Goal: Task Accomplishment & Management: Use online tool/utility

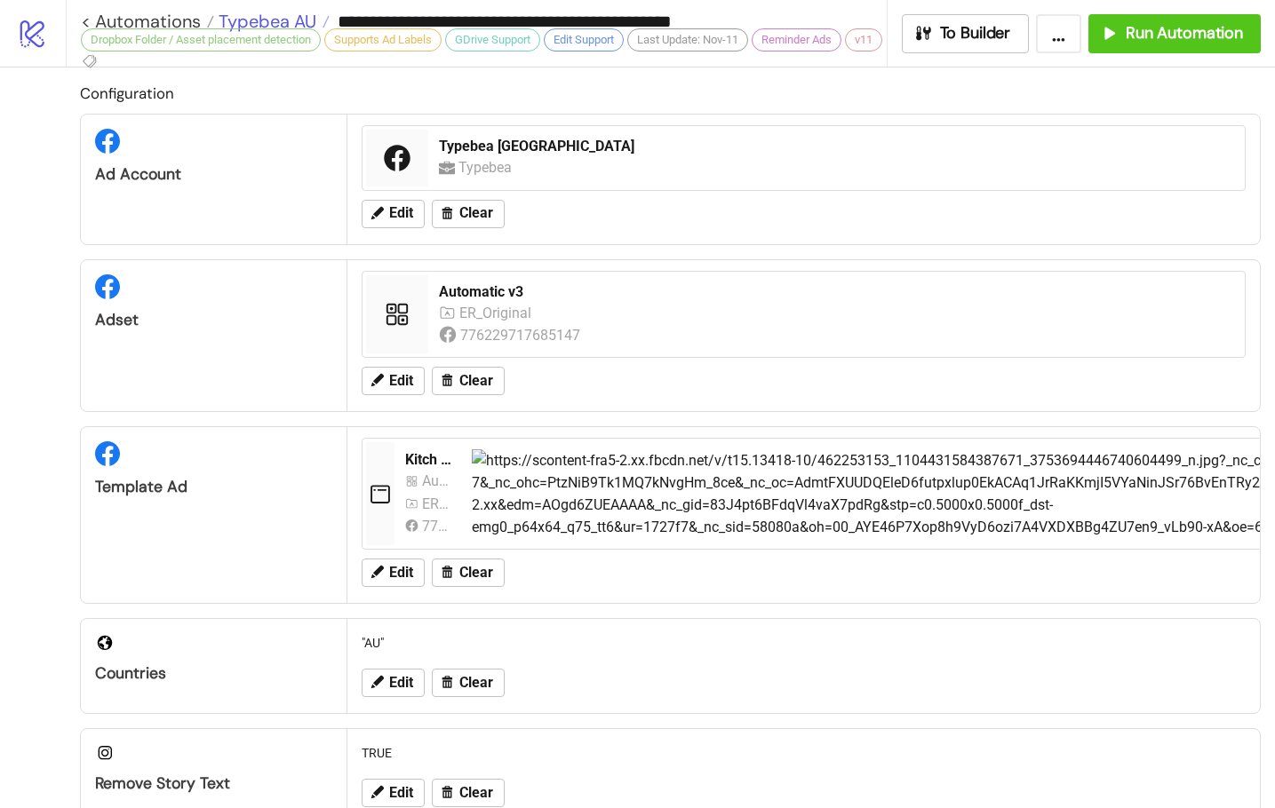
click at [281, 16] on span "Typebea AU" at bounding box center [265, 21] width 102 height 23
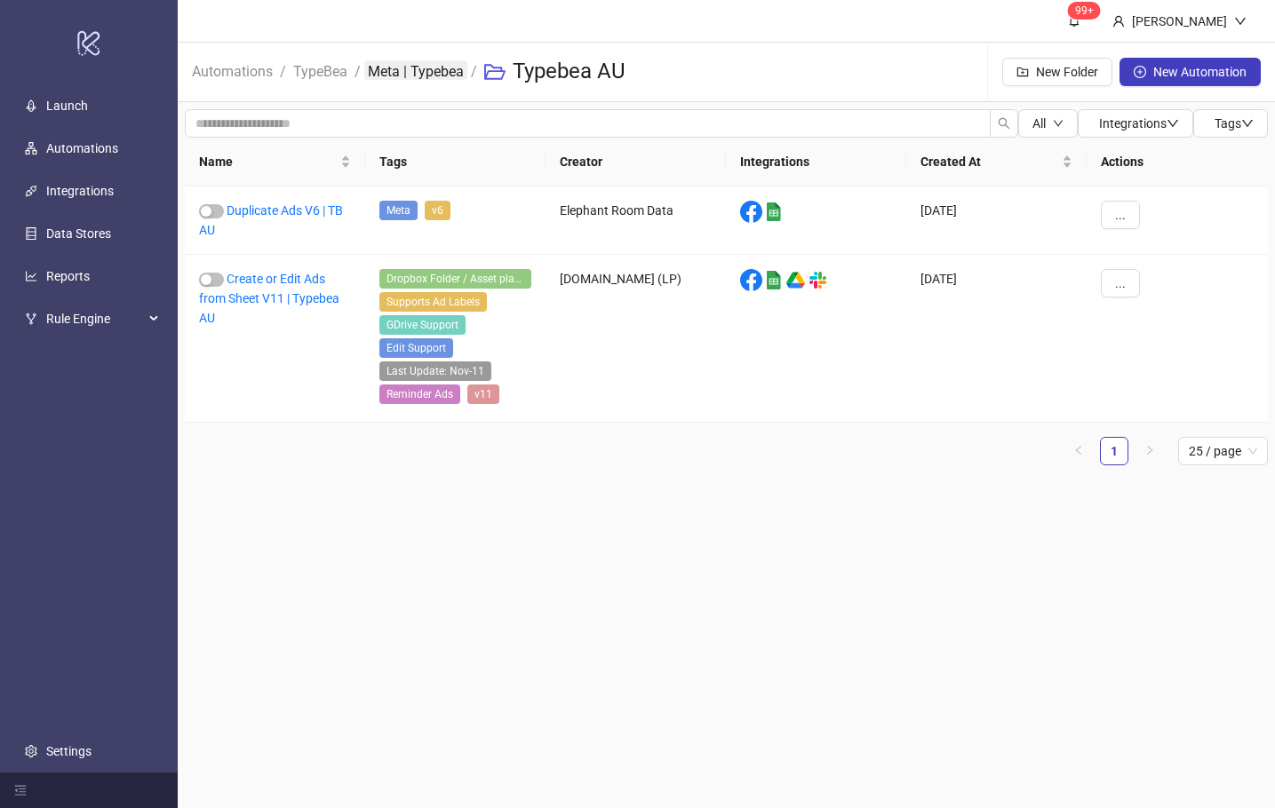
click at [392, 73] on link "Meta | Typebea" at bounding box center [415, 70] width 103 height 20
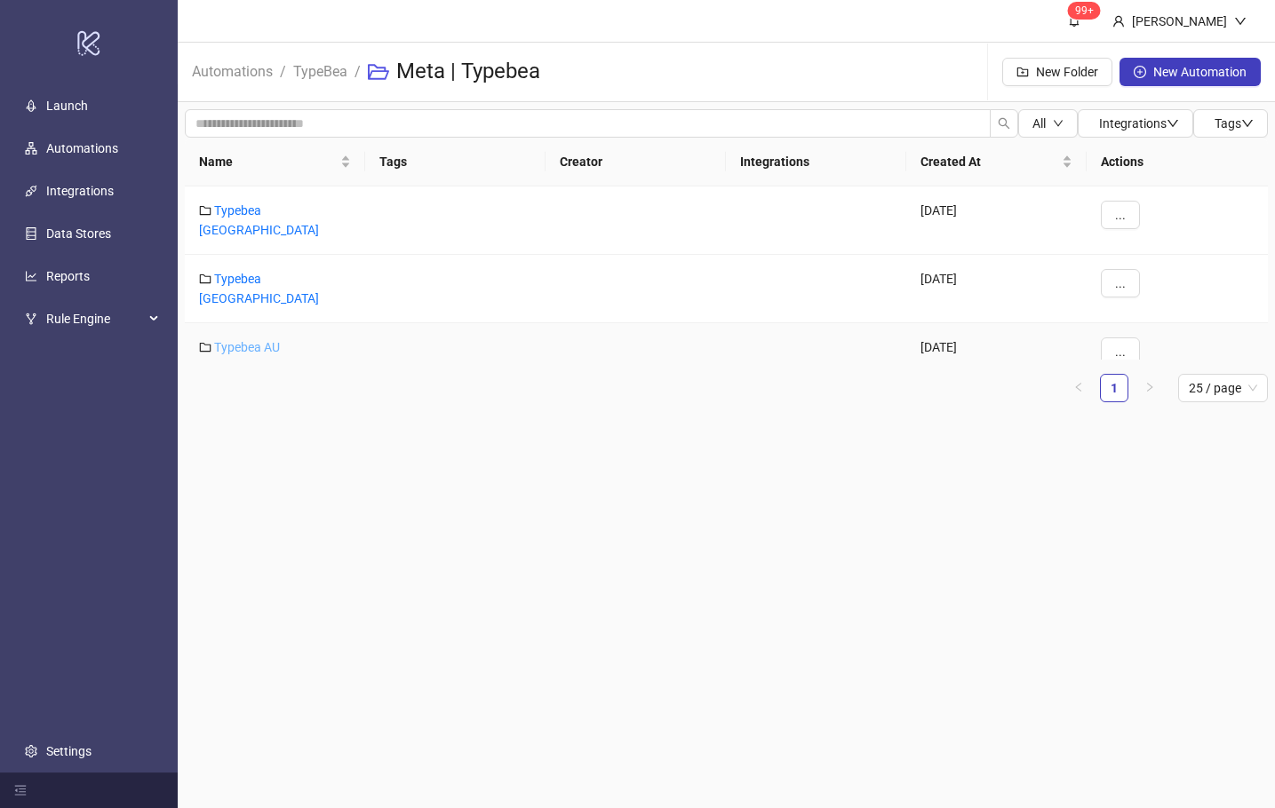
click at [256, 340] on link "Typebea AU" at bounding box center [247, 347] width 66 height 14
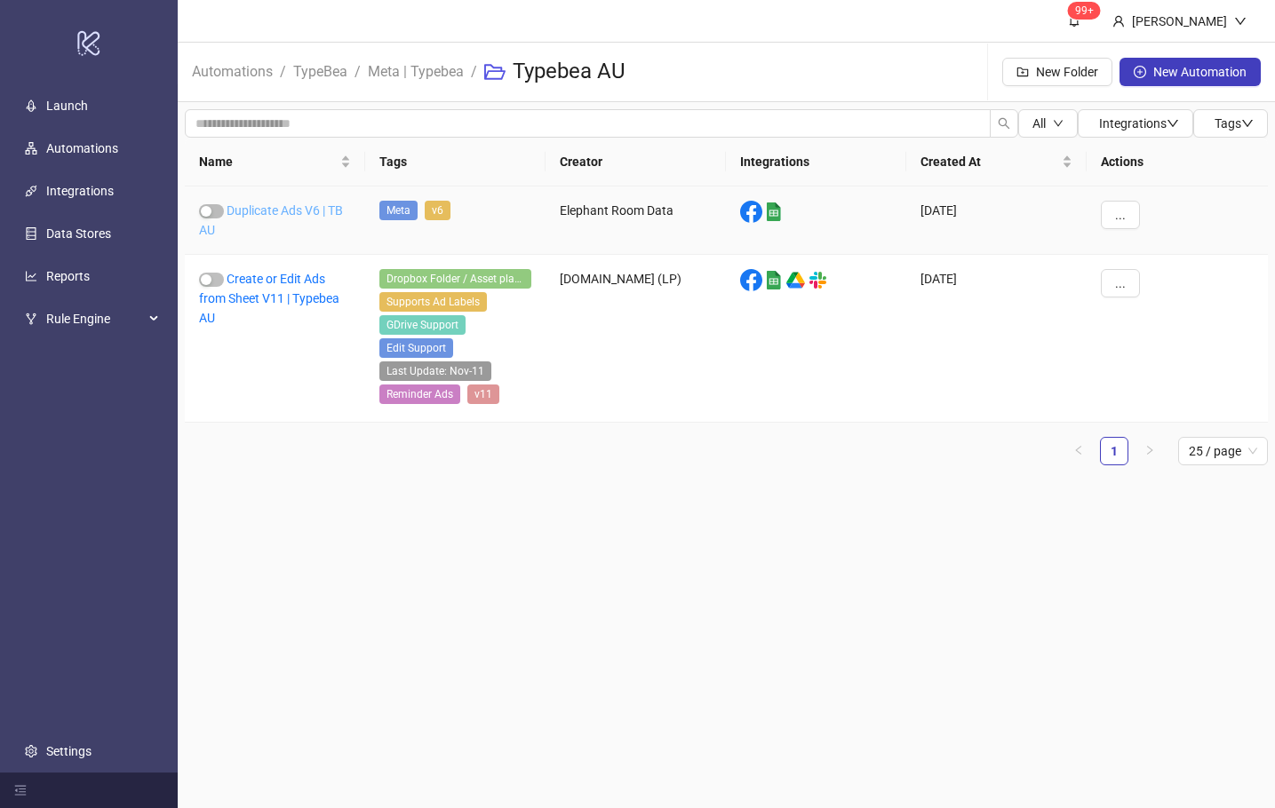
click at [303, 206] on link "Duplicate Ads V6 | TB AU" at bounding box center [271, 220] width 144 height 34
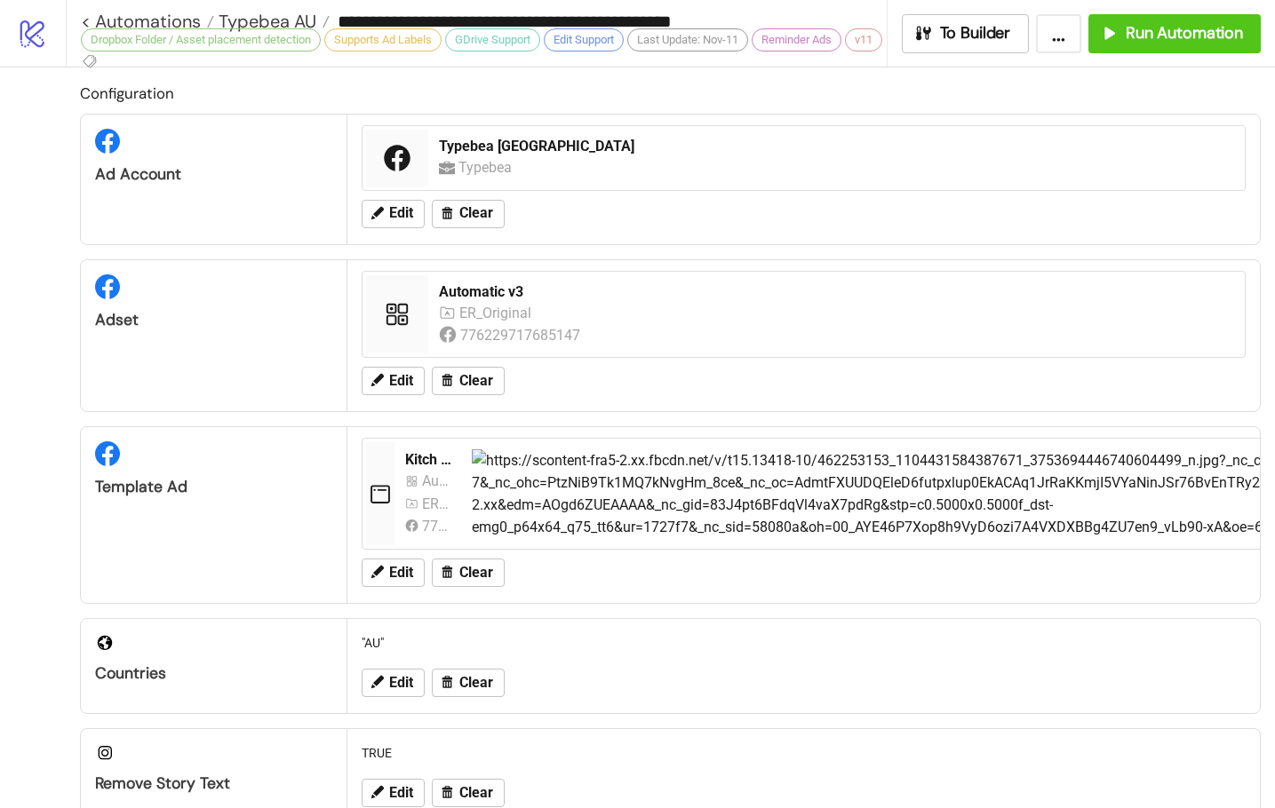
type input "**********"
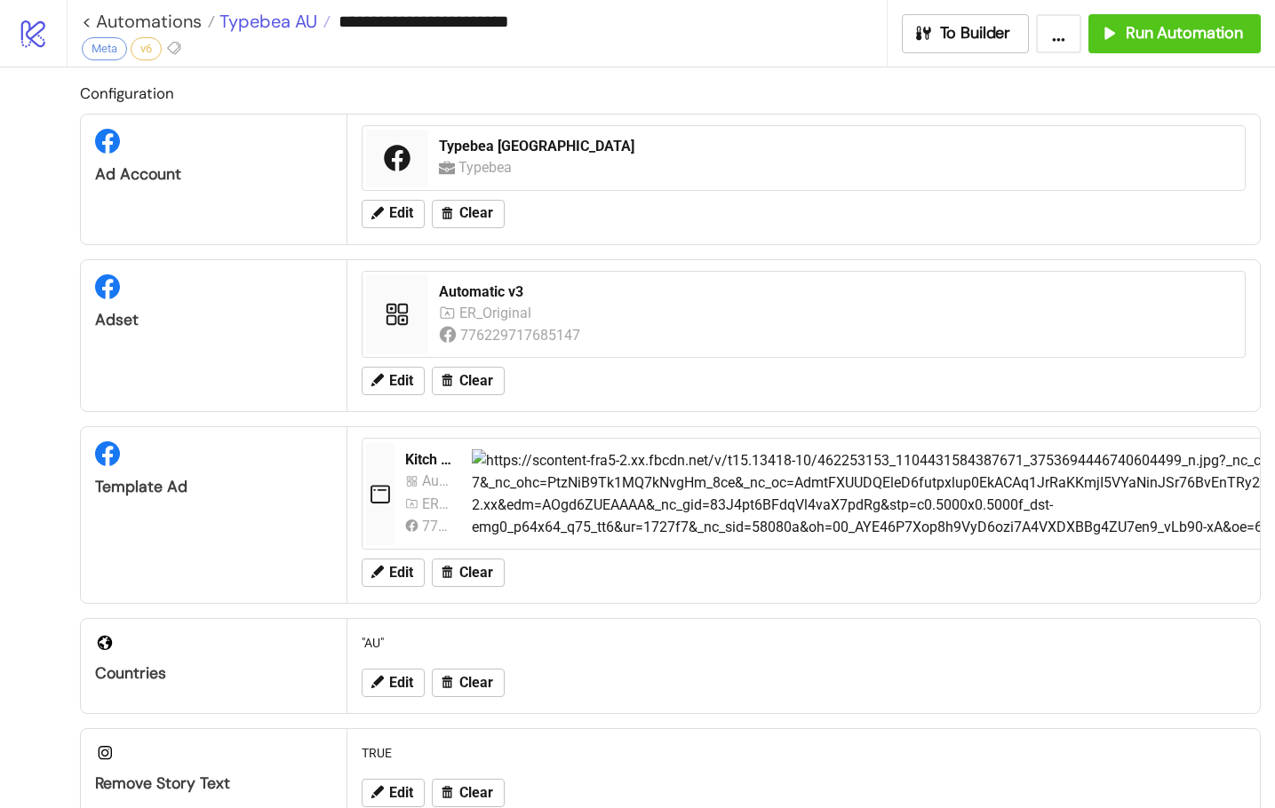
click at [259, 20] on span "Typebea AU" at bounding box center [266, 21] width 102 height 23
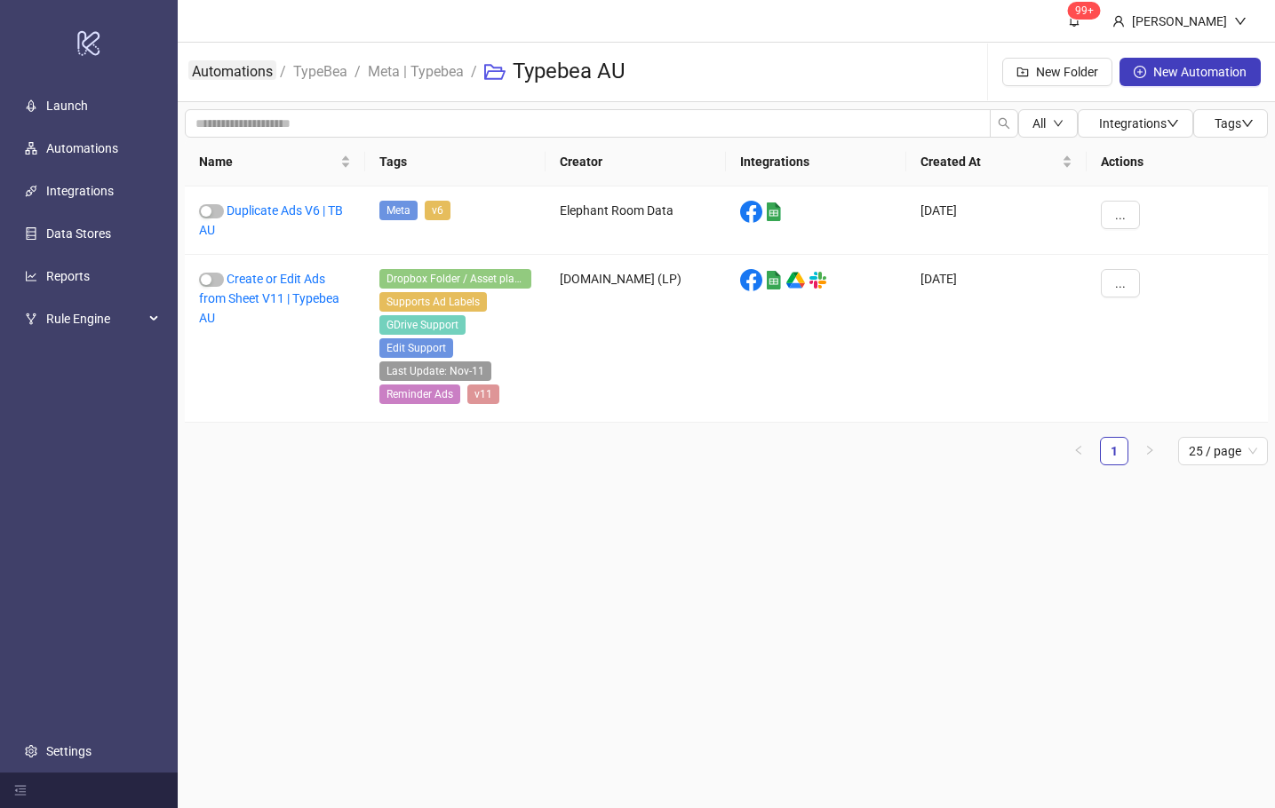
click at [249, 74] on link "Automations" at bounding box center [232, 70] width 88 height 20
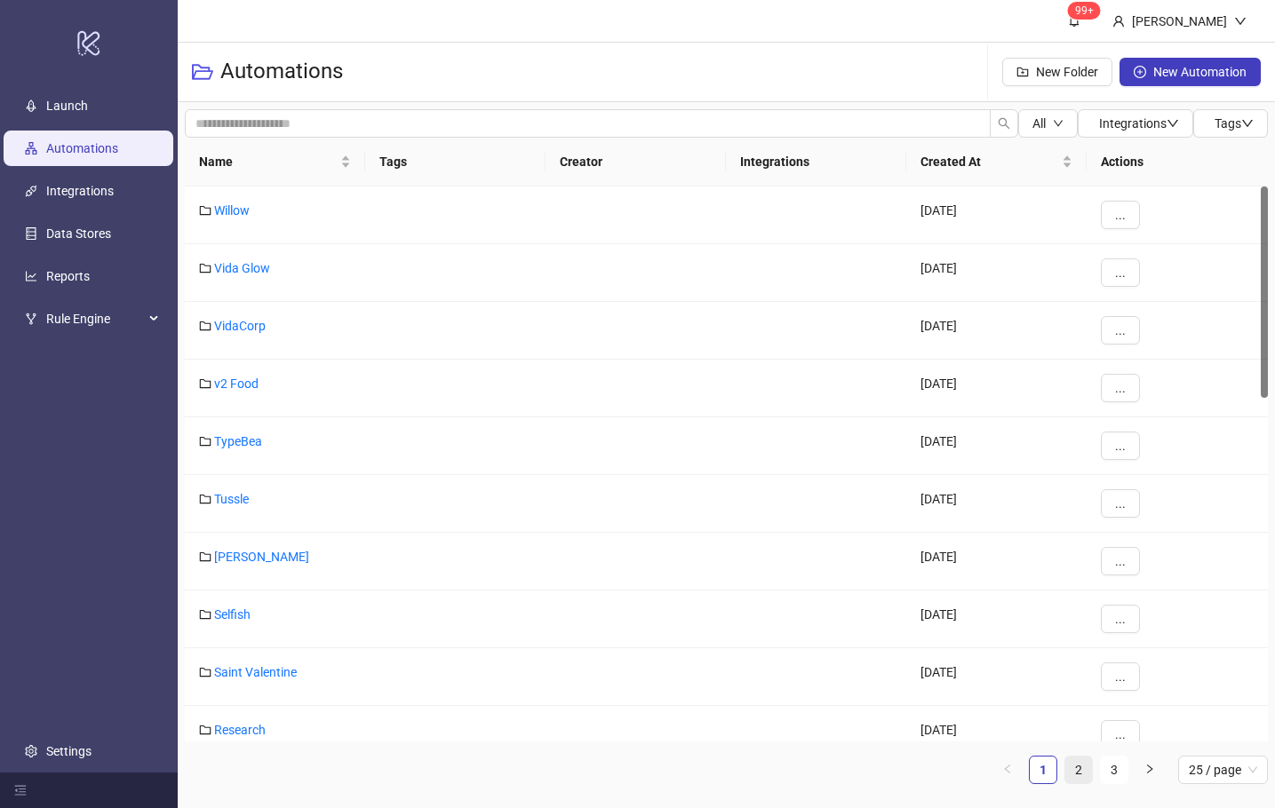
click at [1072, 768] on link "2" at bounding box center [1078, 770] width 27 height 27
click at [271, 498] on link "Bed Threads" at bounding box center [248, 499] width 69 height 14
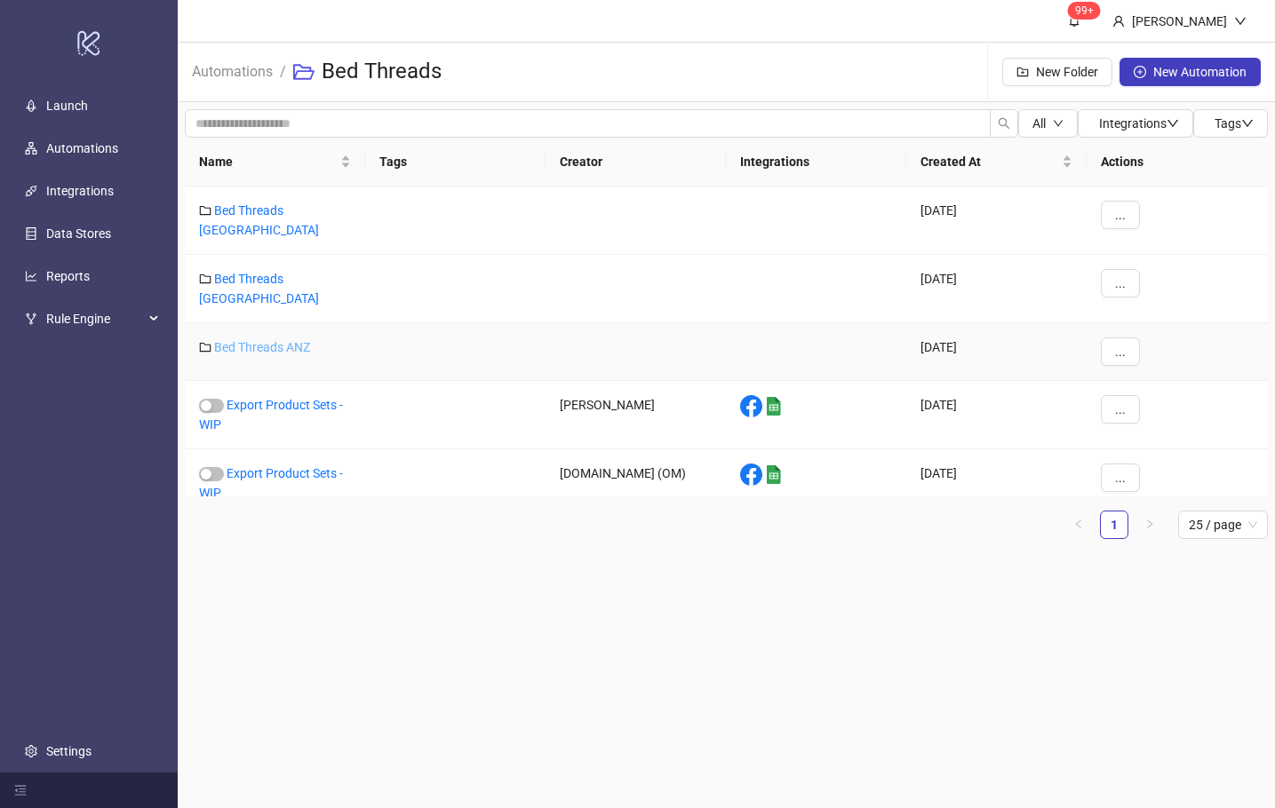
click at [270, 340] on link "Bed Threads ANZ" at bounding box center [262, 347] width 96 height 14
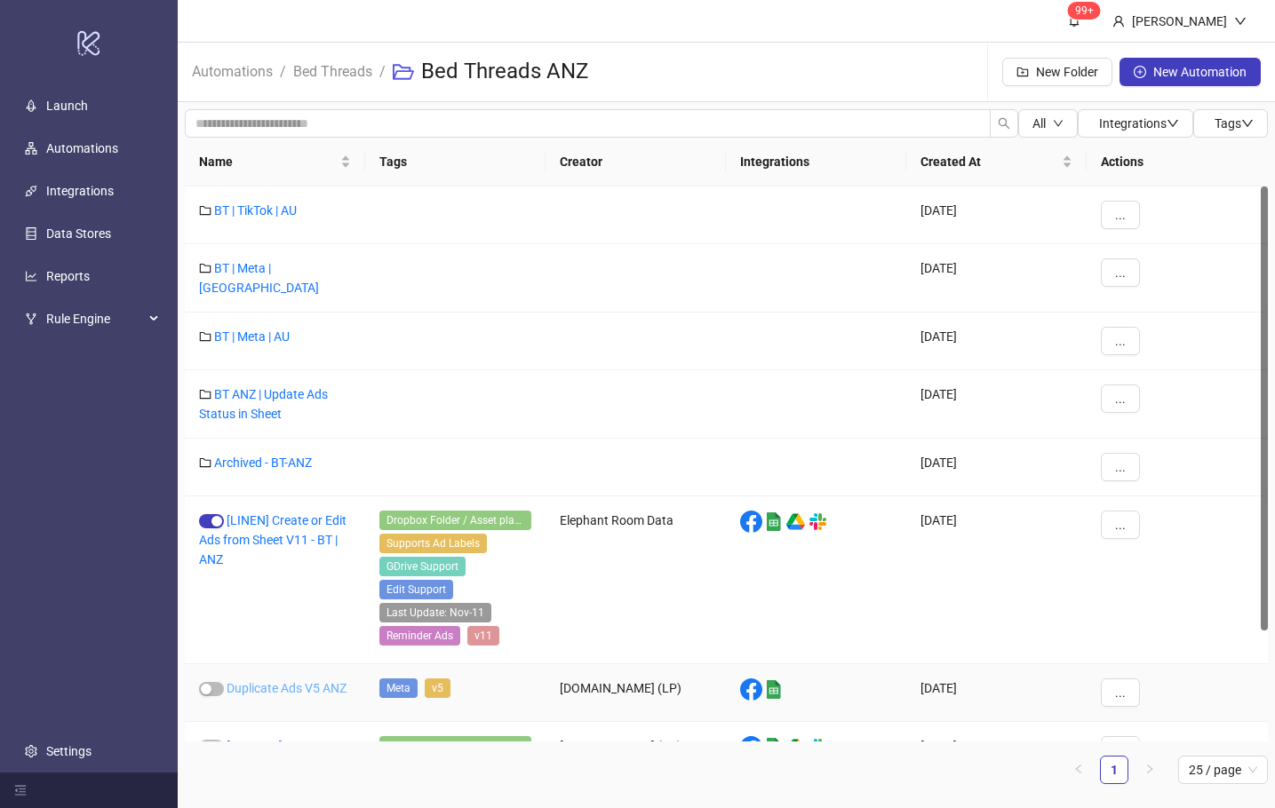
click at [303, 681] on link "Duplicate Ads V5 ANZ" at bounding box center [287, 688] width 120 height 14
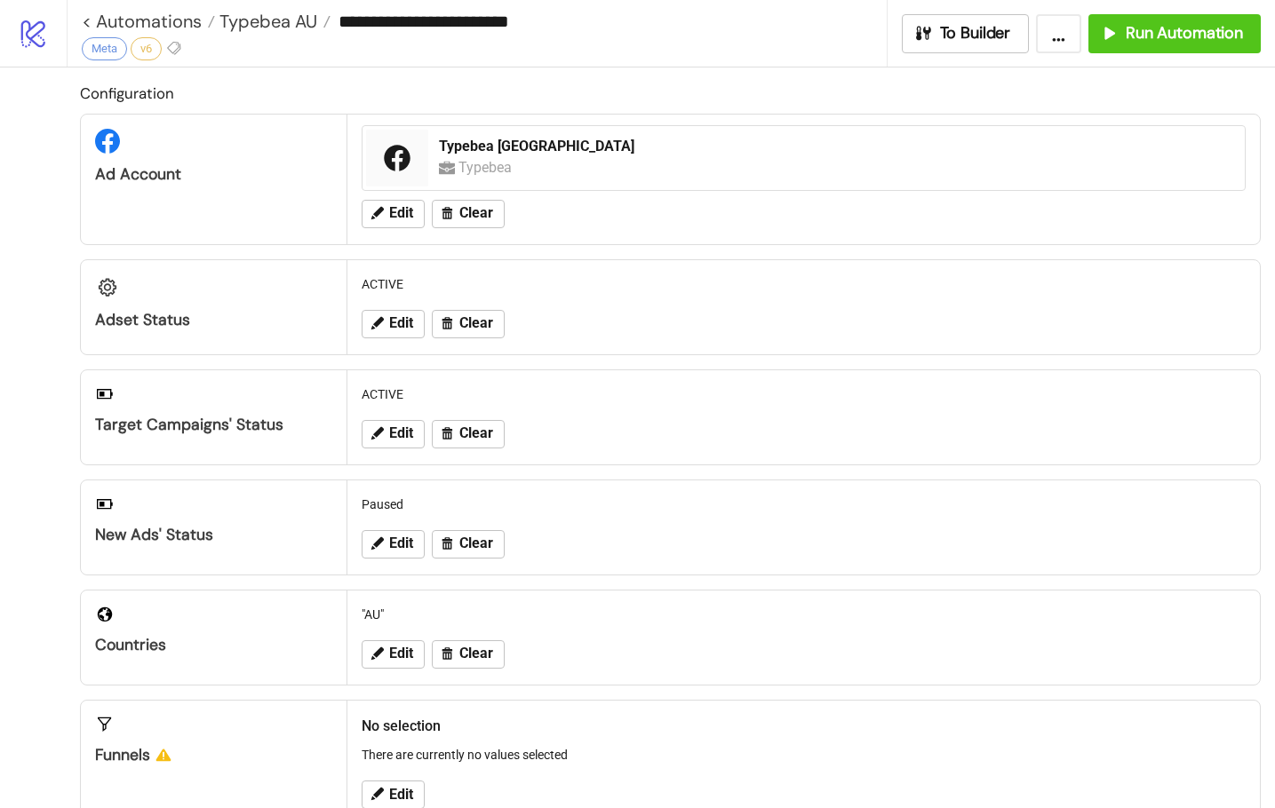
type input "**********"
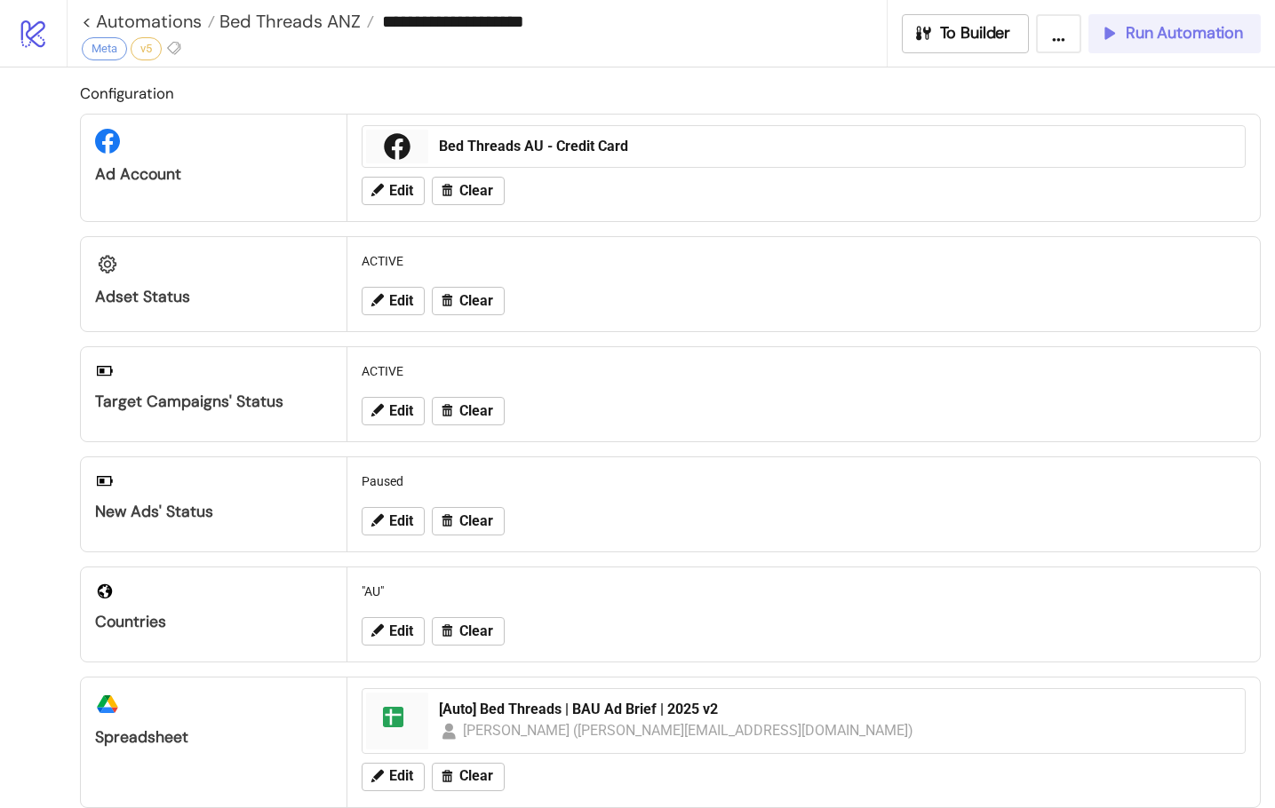
click at [1214, 33] on span "Run Automation" at bounding box center [1184, 33] width 117 height 20
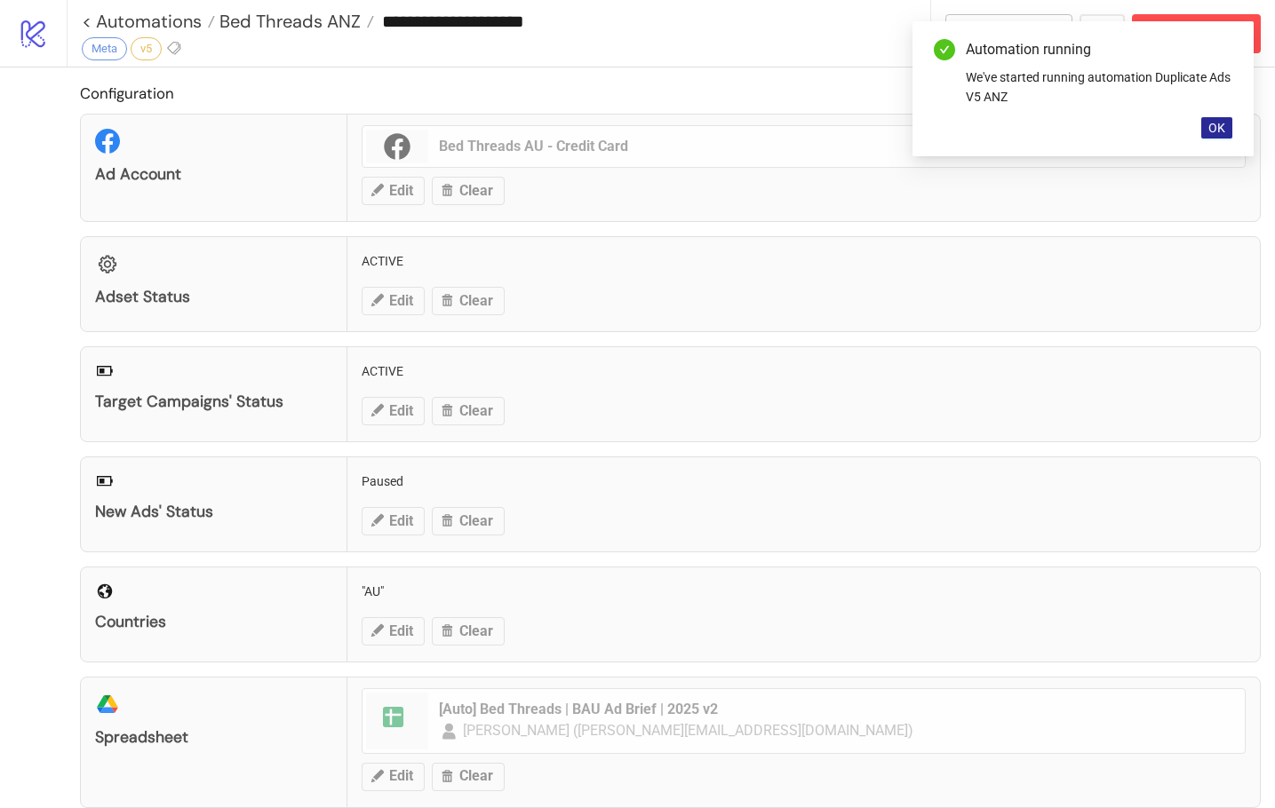
click at [1222, 119] on button "OK" at bounding box center [1216, 127] width 31 height 21
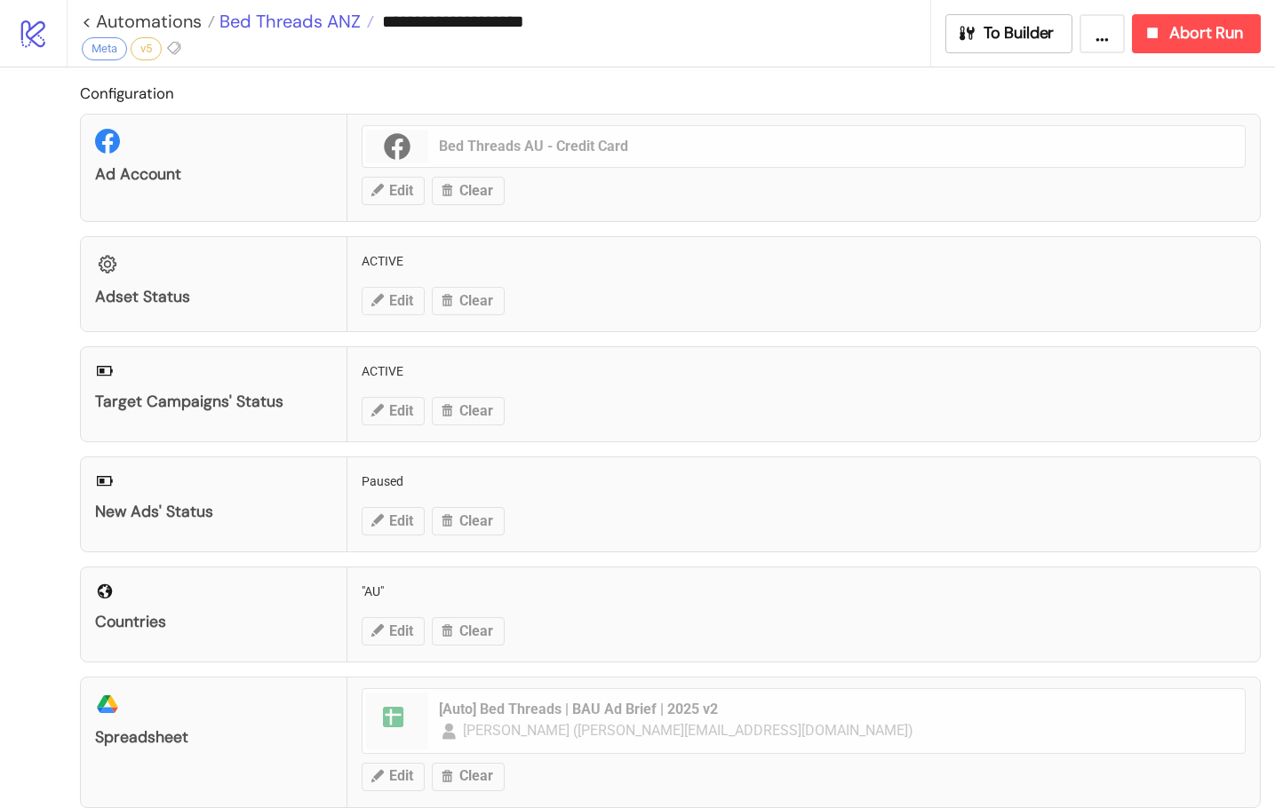
click at [310, 16] on span "Bed Threads ANZ" at bounding box center [288, 21] width 146 height 23
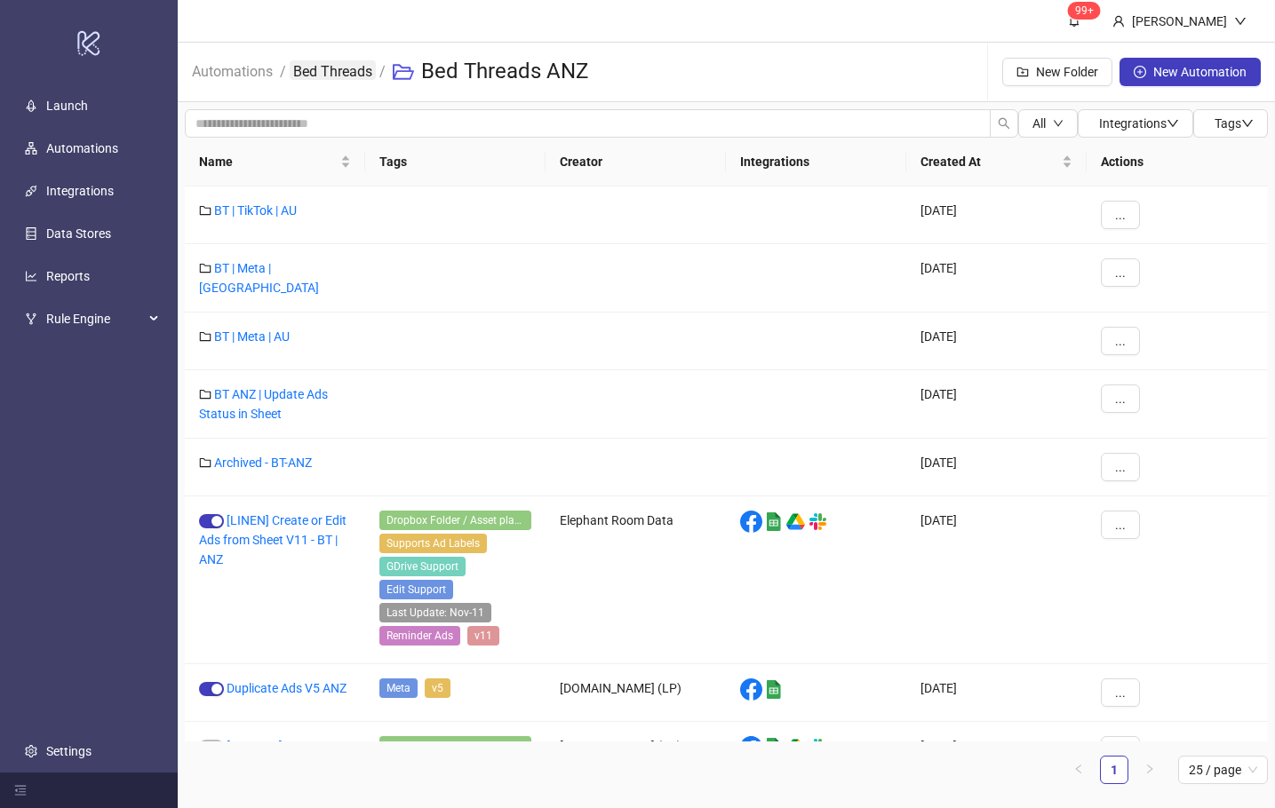
click at [348, 60] on link "Bed Threads" at bounding box center [333, 70] width 86 height 20
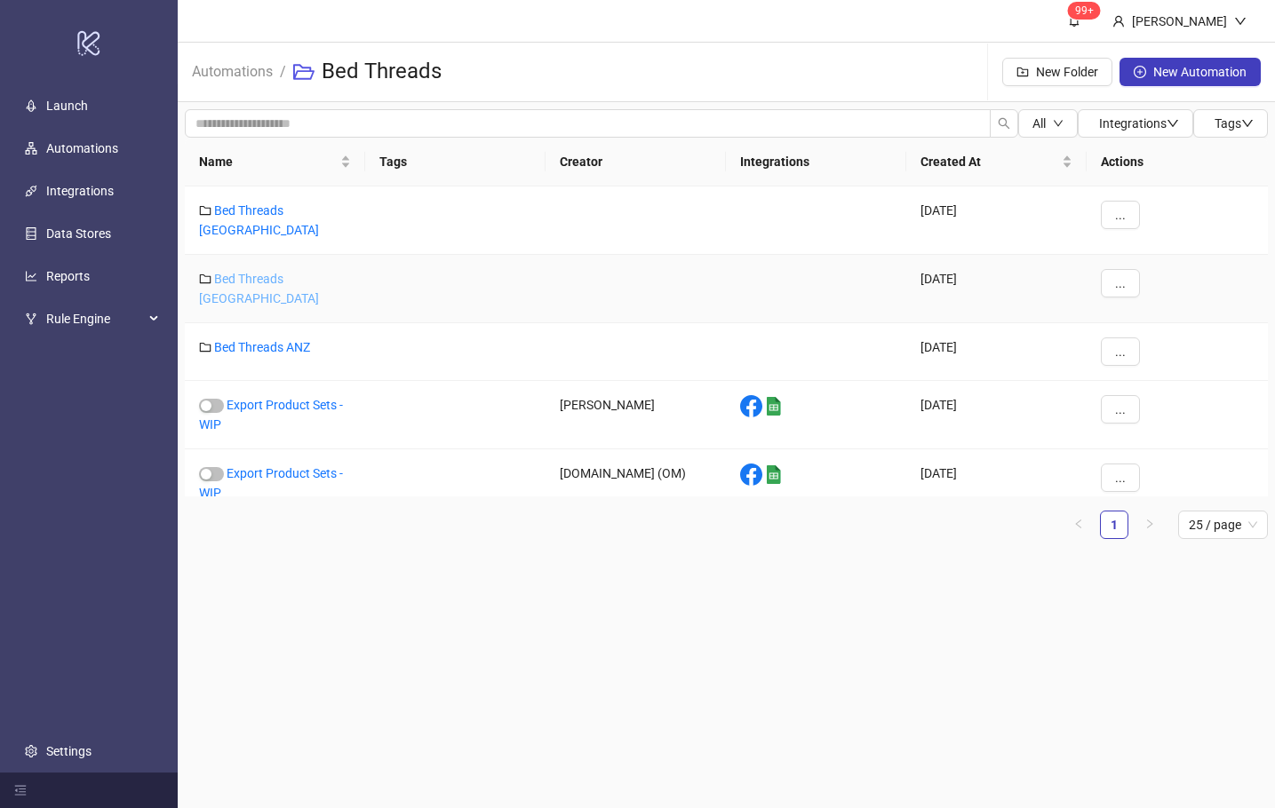
click at [282, 272] on link "Bed Threads [GEOGRAPHIC_DATA]" at bounding box center [259, 289] width 120 height 34
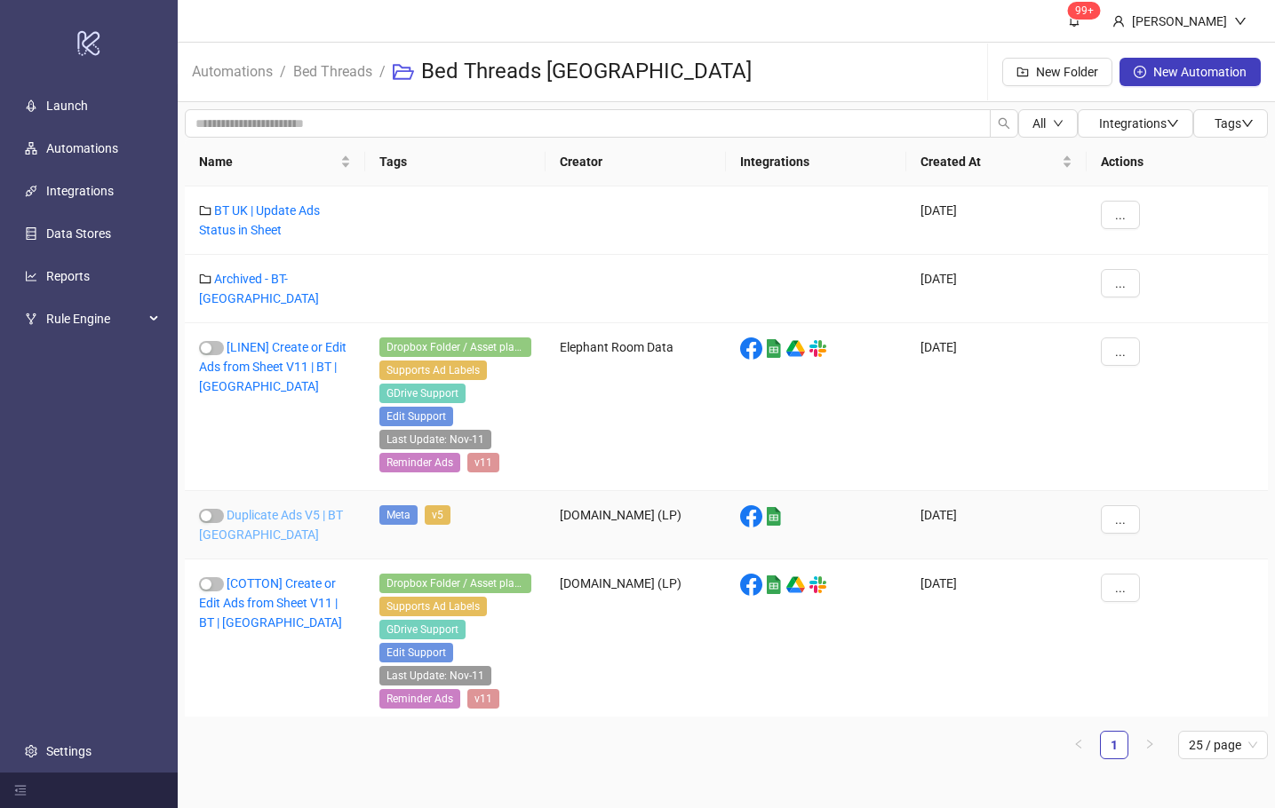
click at [276, 508] on link "Duplicate Ads V5 | BT [GEOGRAPHIC_DATA]" at bounding box center [271, 525] width 144 height 34
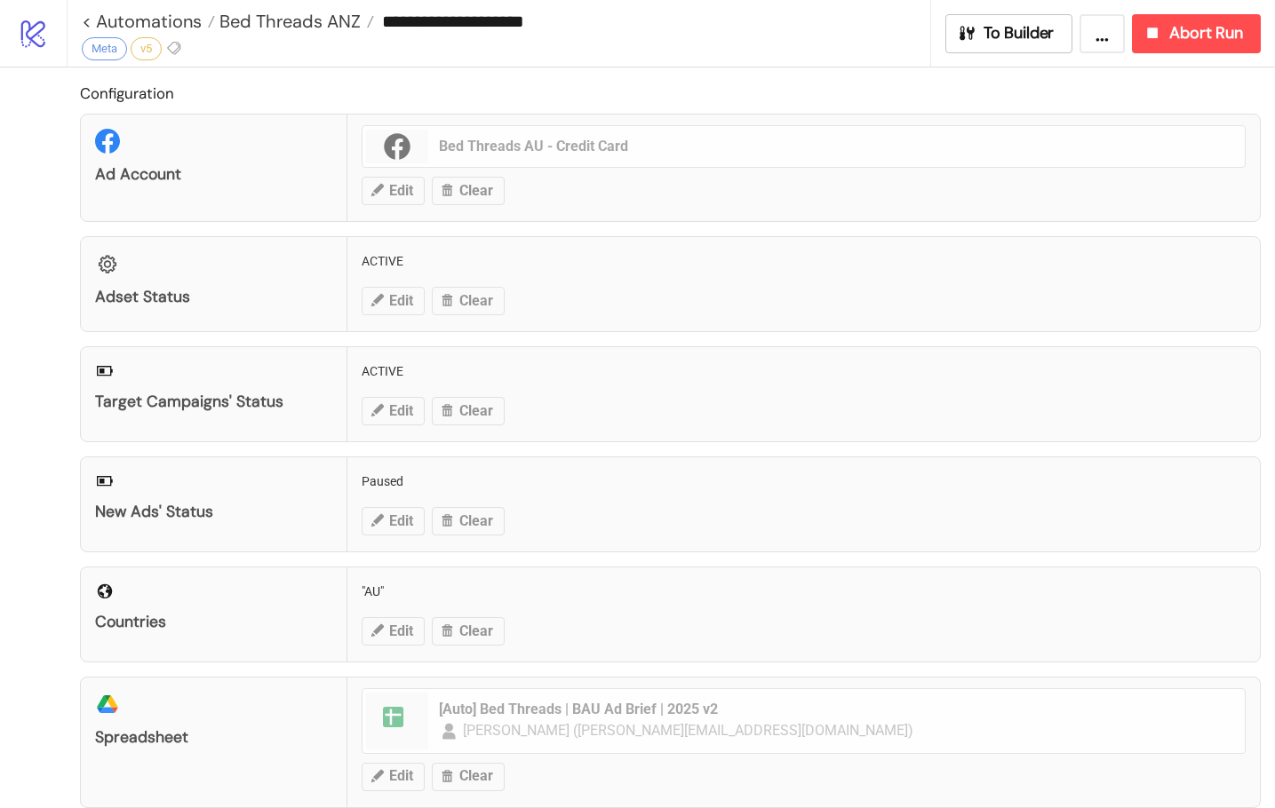
type input "**********"
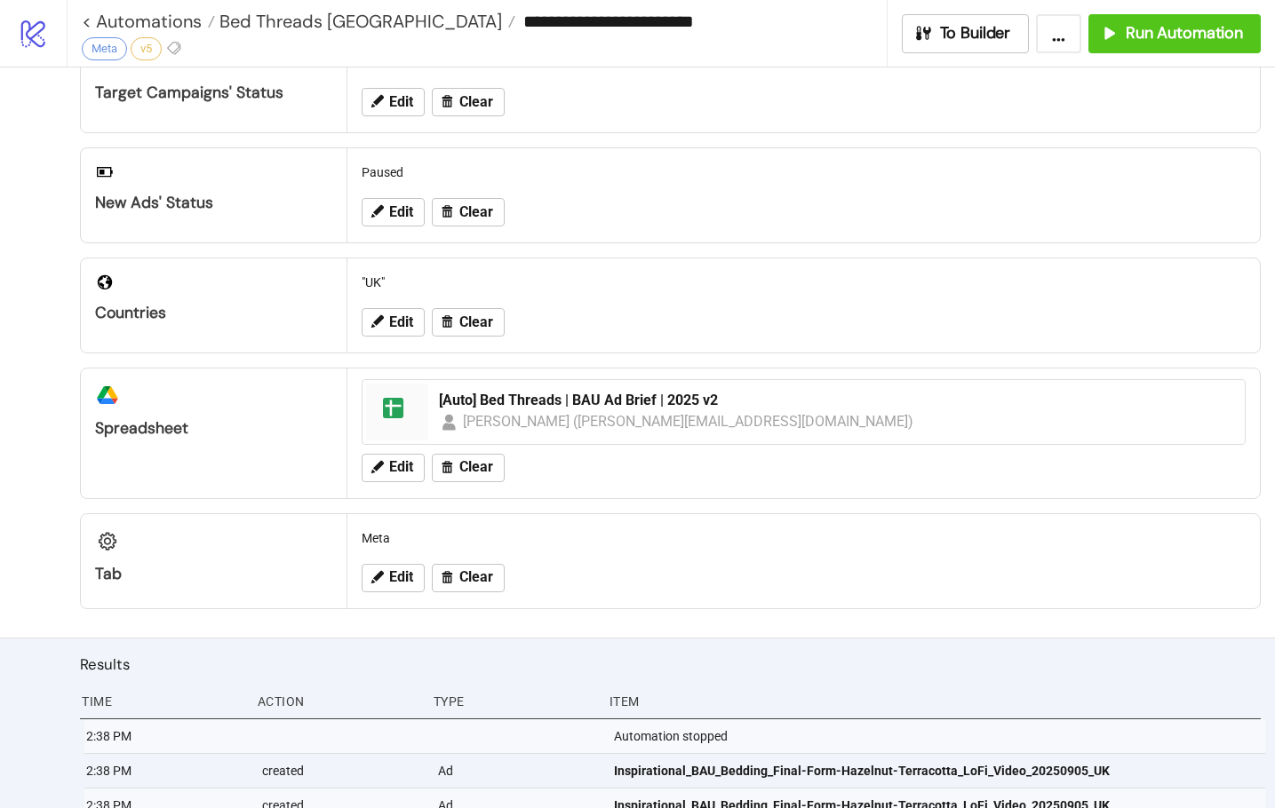
scroll to position [355, 0]
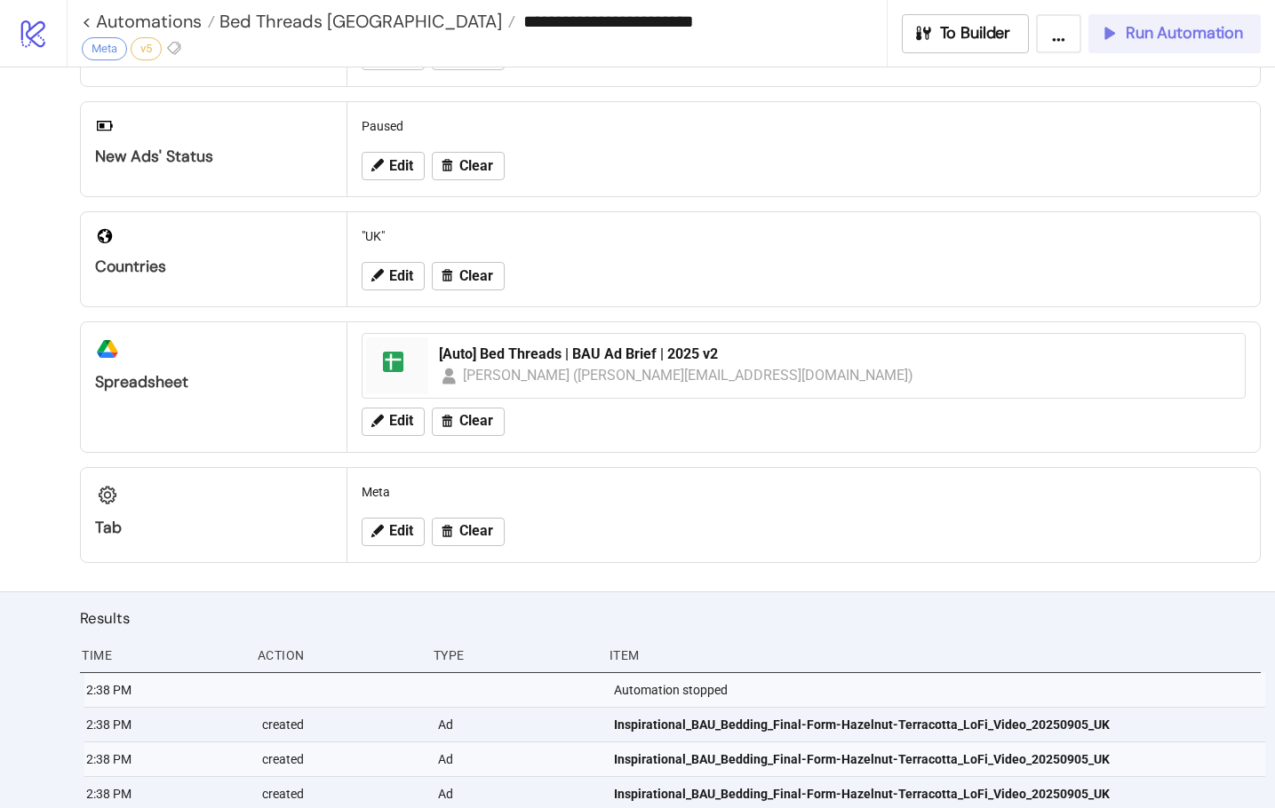
click at [1193, 41] on span "Run Automation" at bounding box center [1184, 33] width 117 height 20
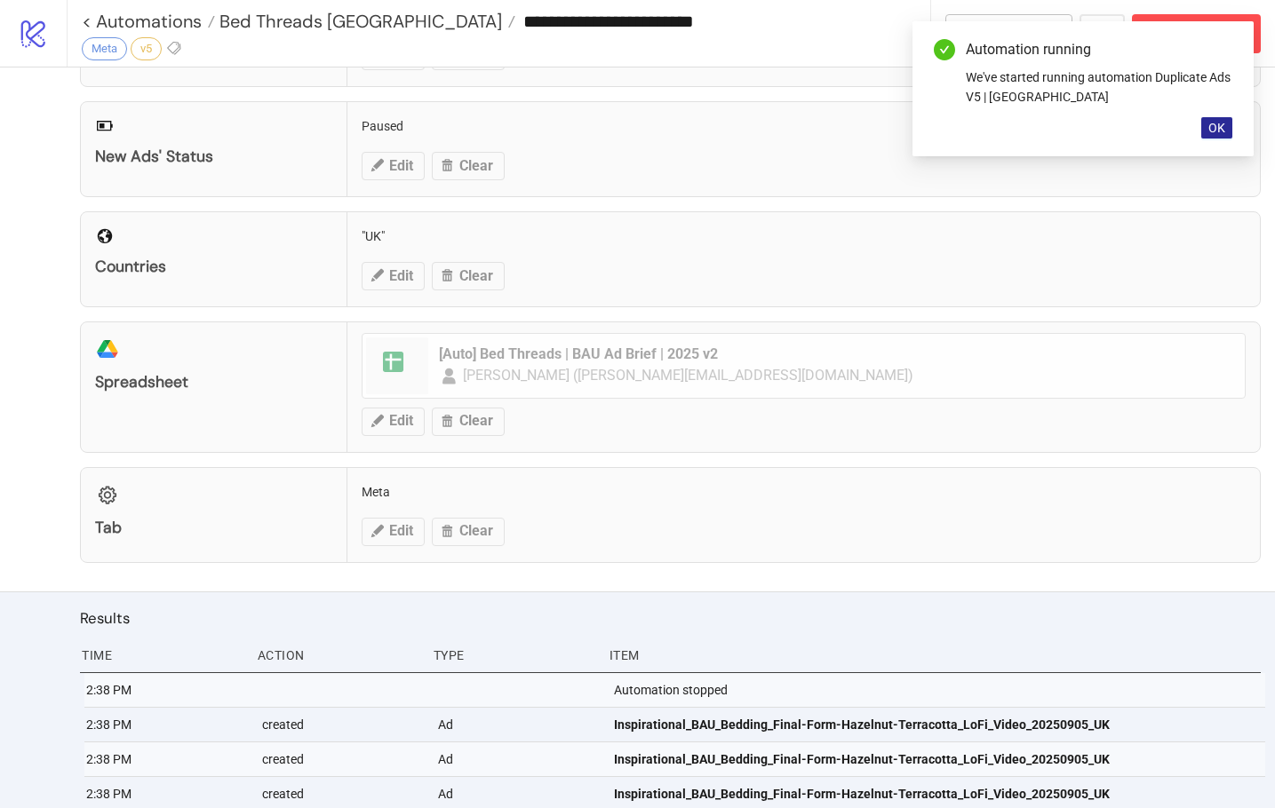
drag, startPoint x: 1222, startPoint y: 120, endPoint x: 1140, endPoint y: 112, distance: 83.0
click at [1222, 121] on span "OK" at bounding box center [1216, 128] width 17 height 14
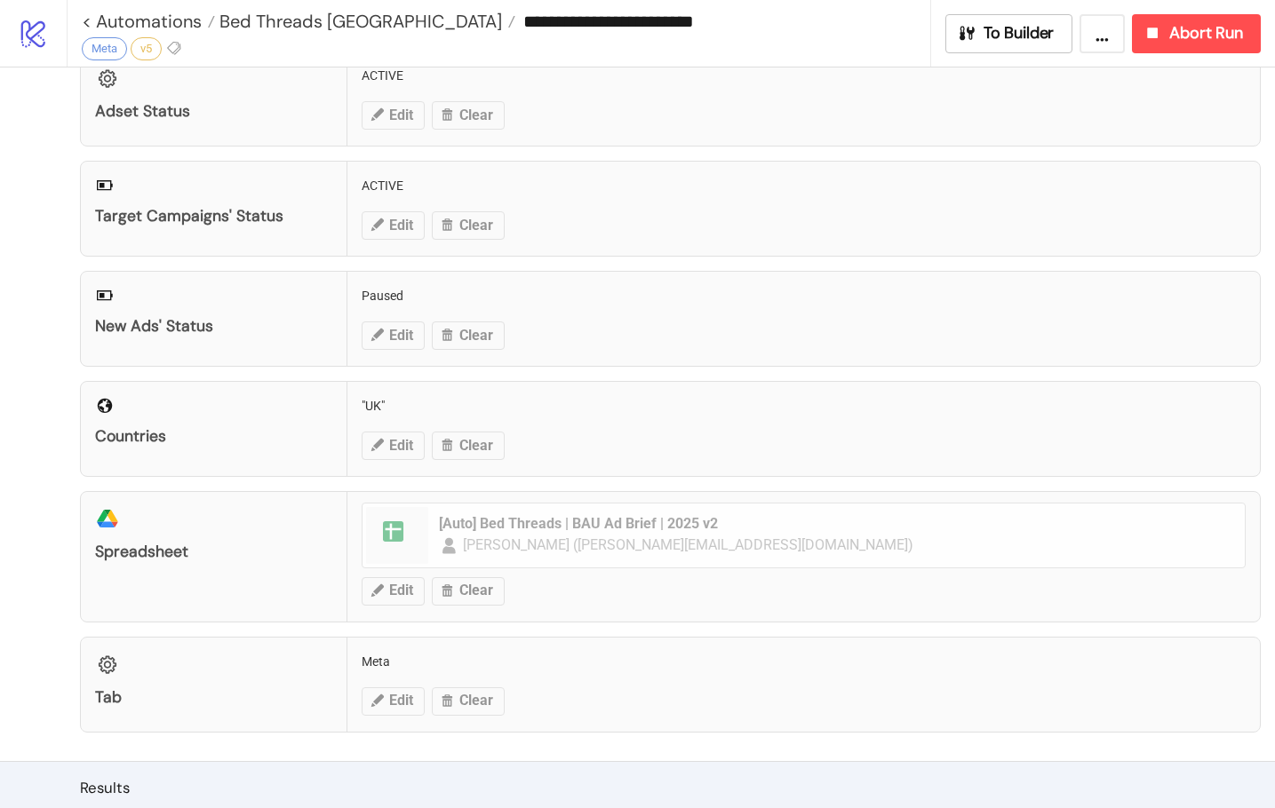
scroll to position [178, 0]
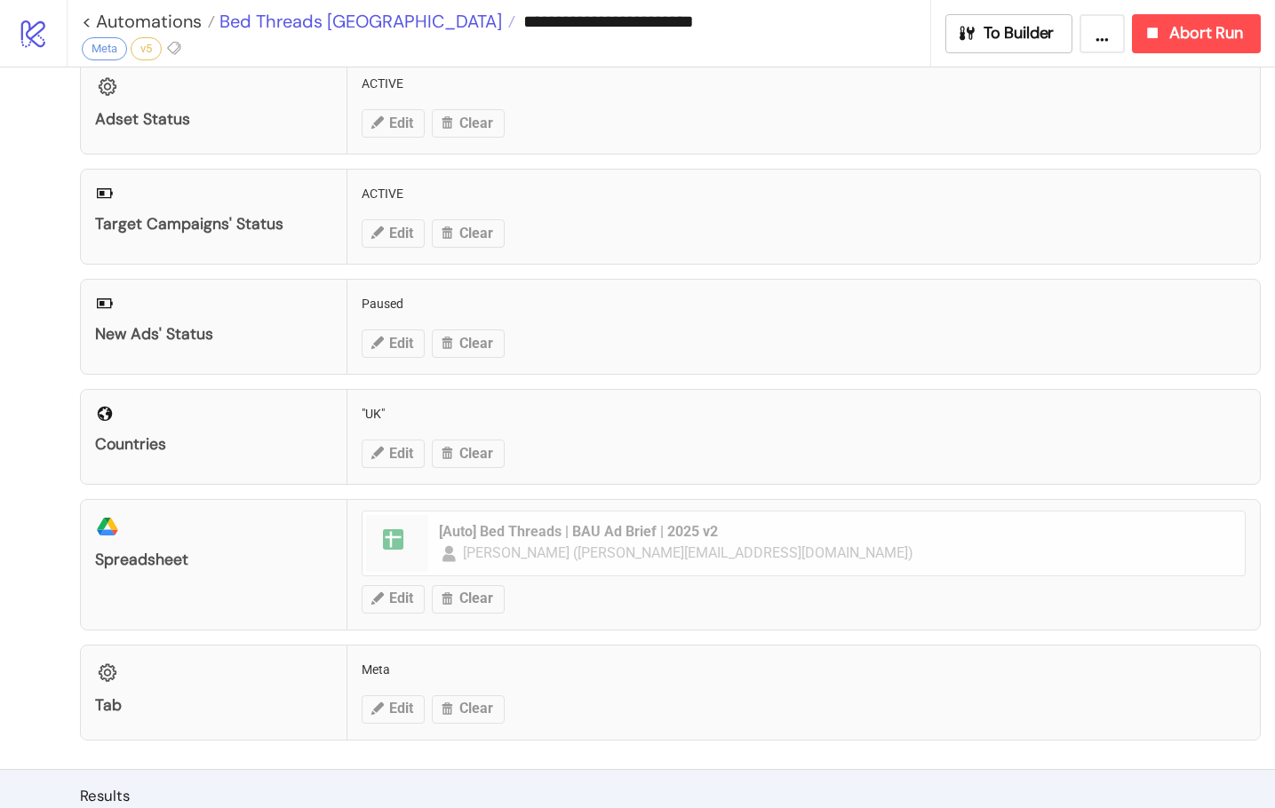
click at [300, 17] on span "Bed Threads [GEOGRAPHIC_DATA]" at bounding box center [358, 21] width 287 height 23
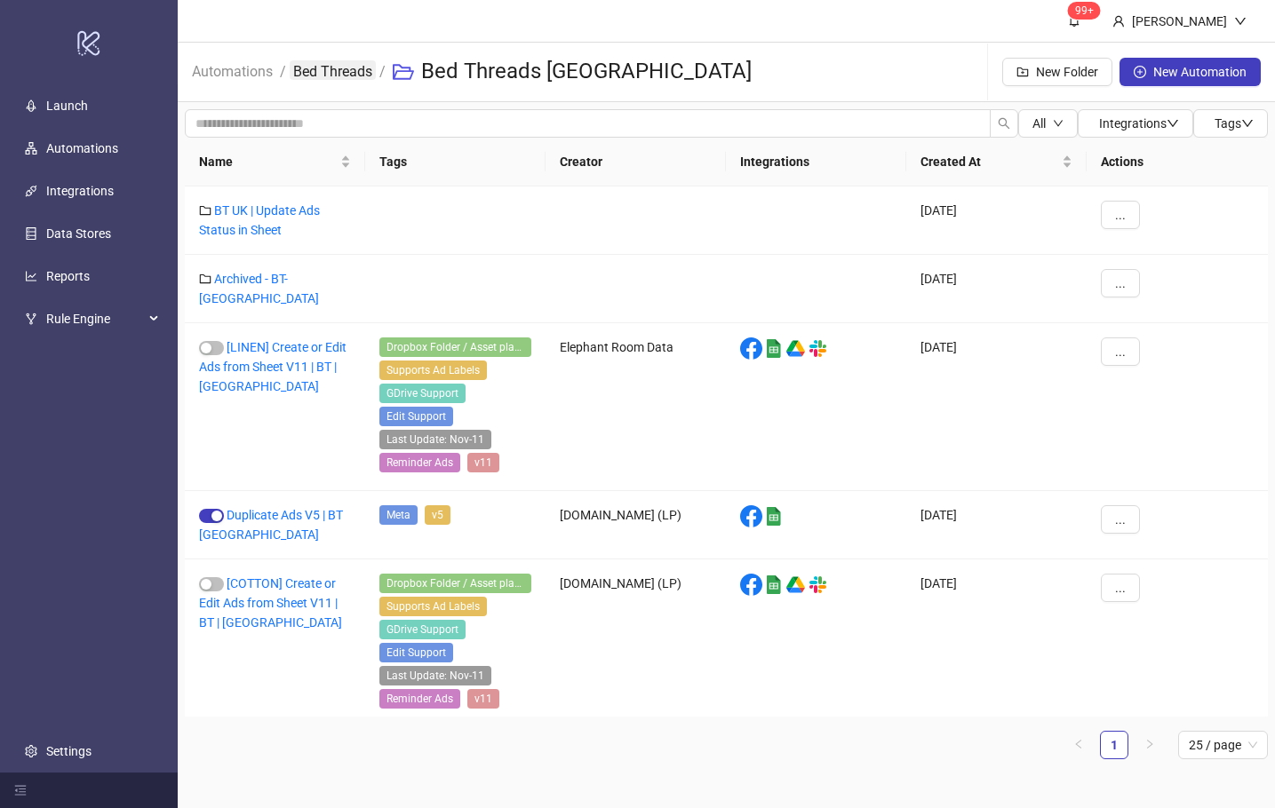
click at [353, 74] on link "Bed Threads" at bounding box center [333, 70] width 86 height 20
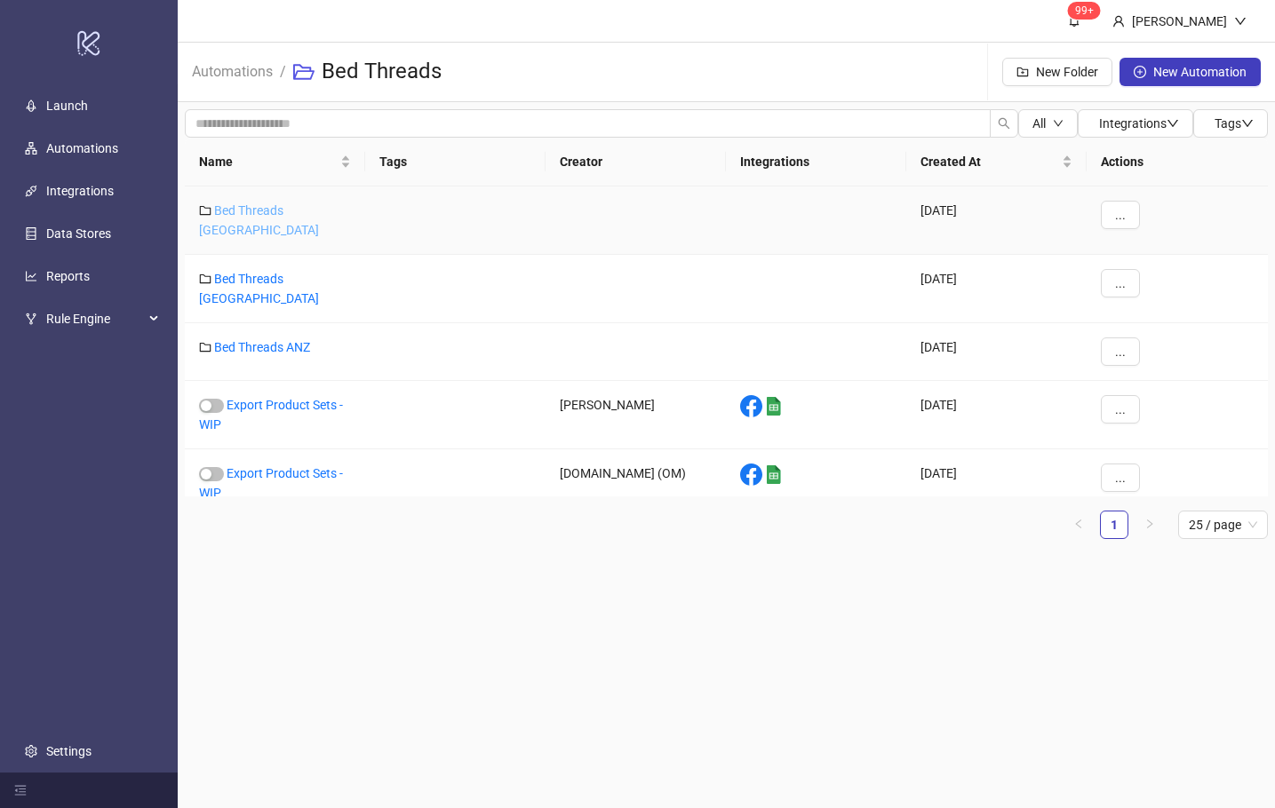
click at [286, 212] on link "Bed Threads [GEOGRAPHIC_DATA]" at bounding box center [259, 220] width 120 height 34
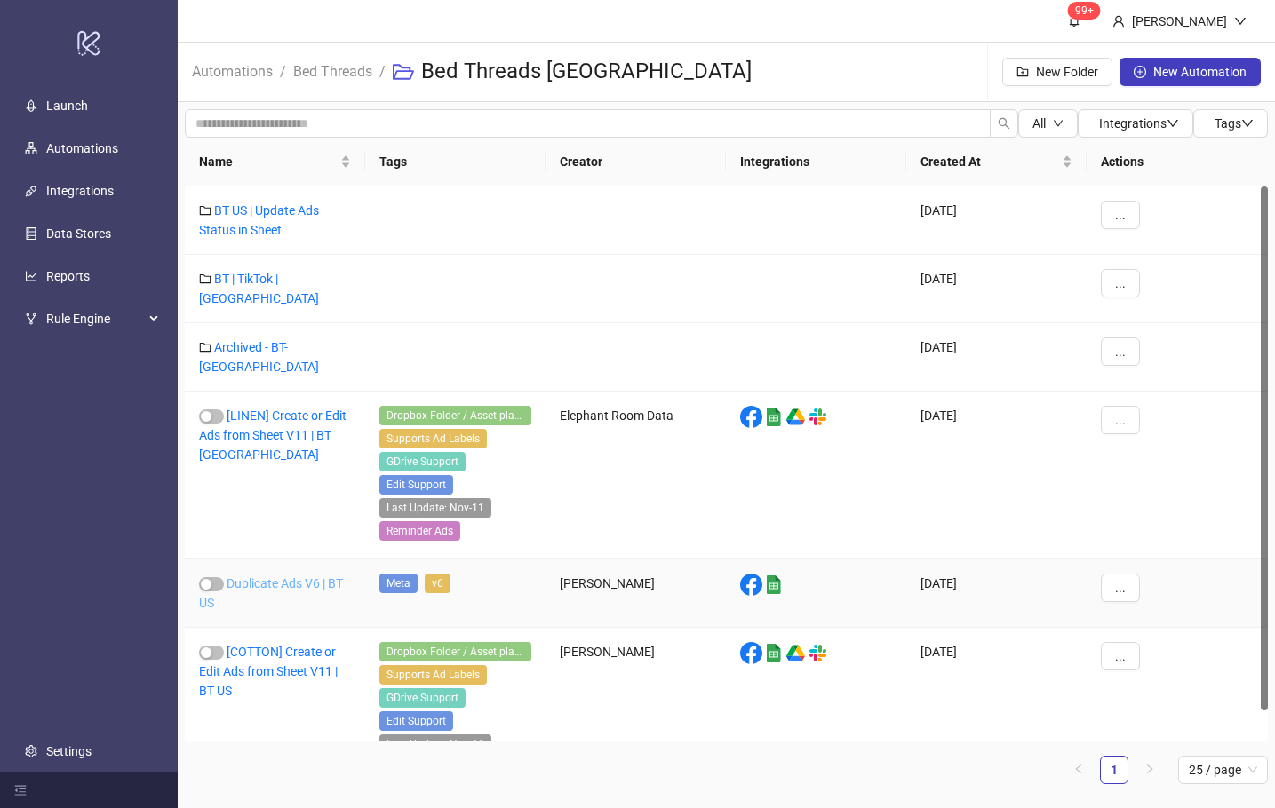
click at [286, 577] on link "Duplicate Ads V6 | BT US" at bounding box center [271, 594] width 144 height 34
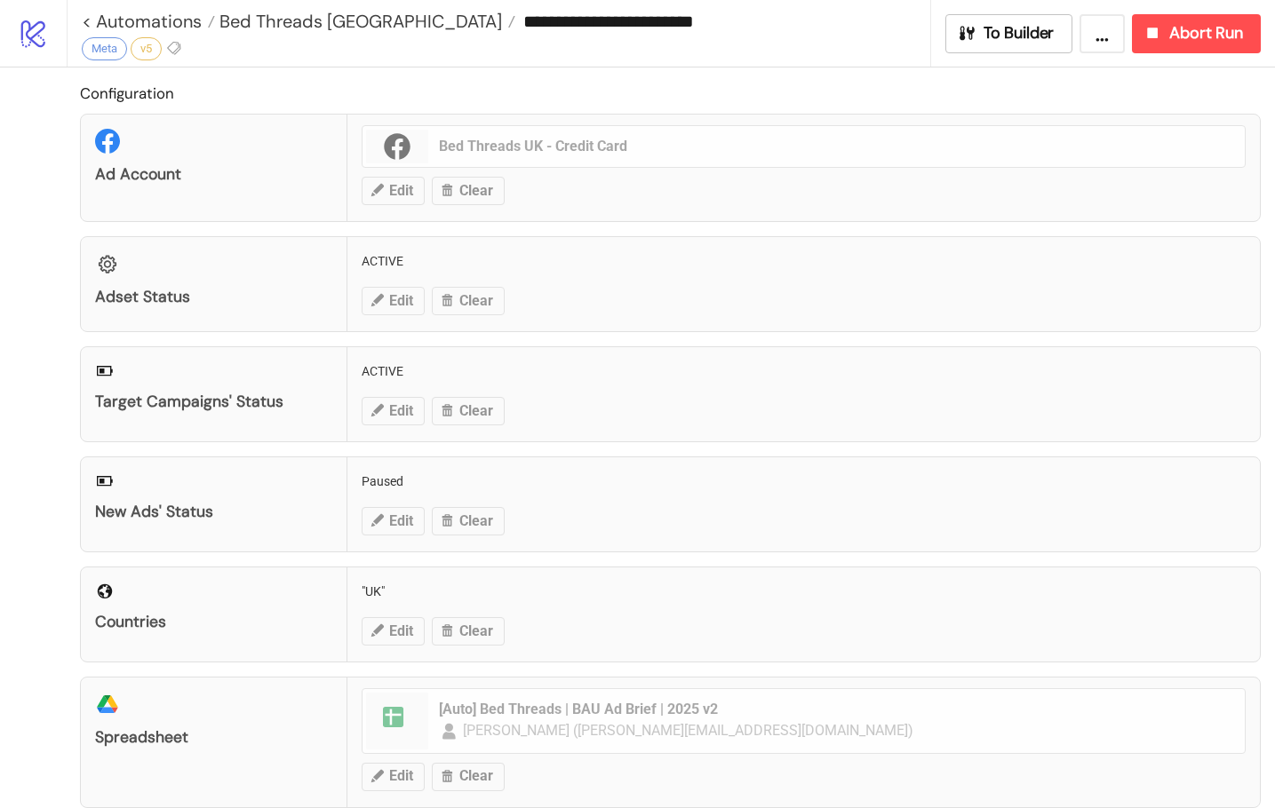
type input "**********"
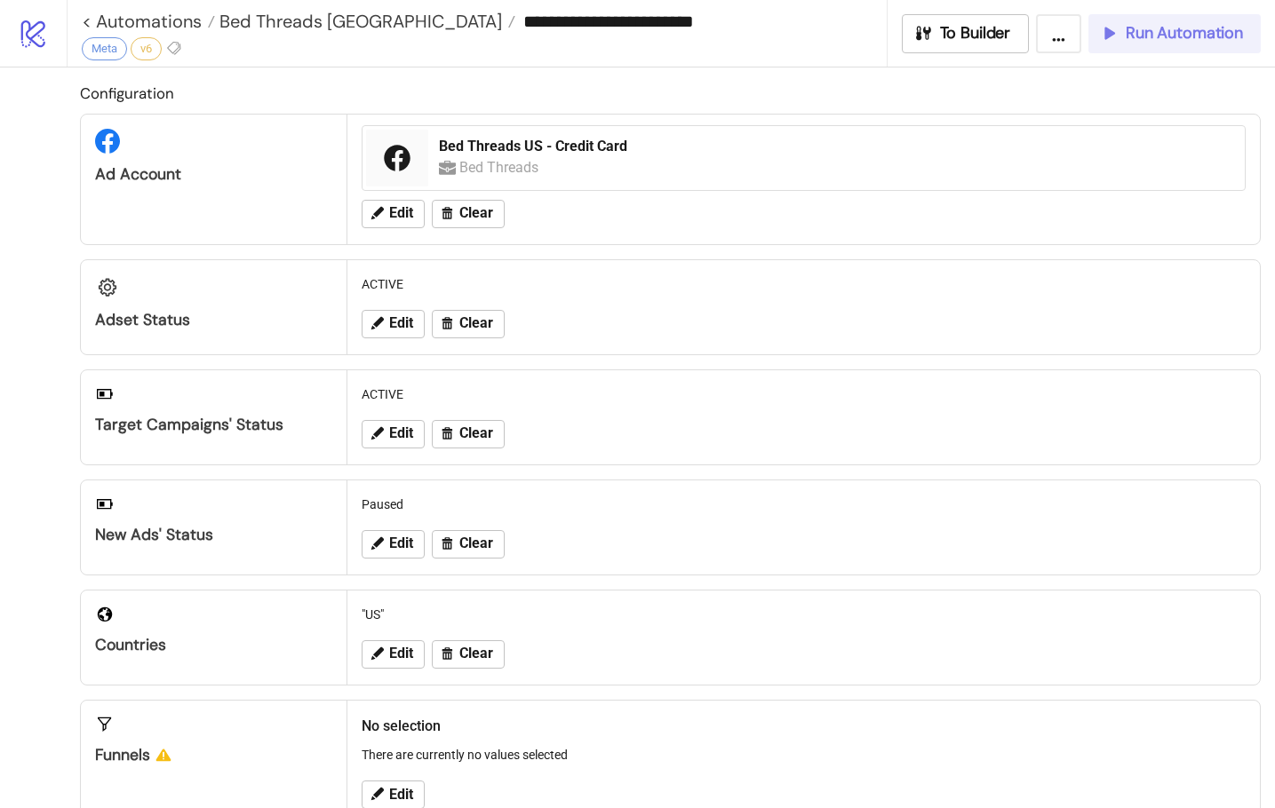
click at [1152, 46] on button "Run Automation" at bounding box center [1174, 33] width 172 height 39
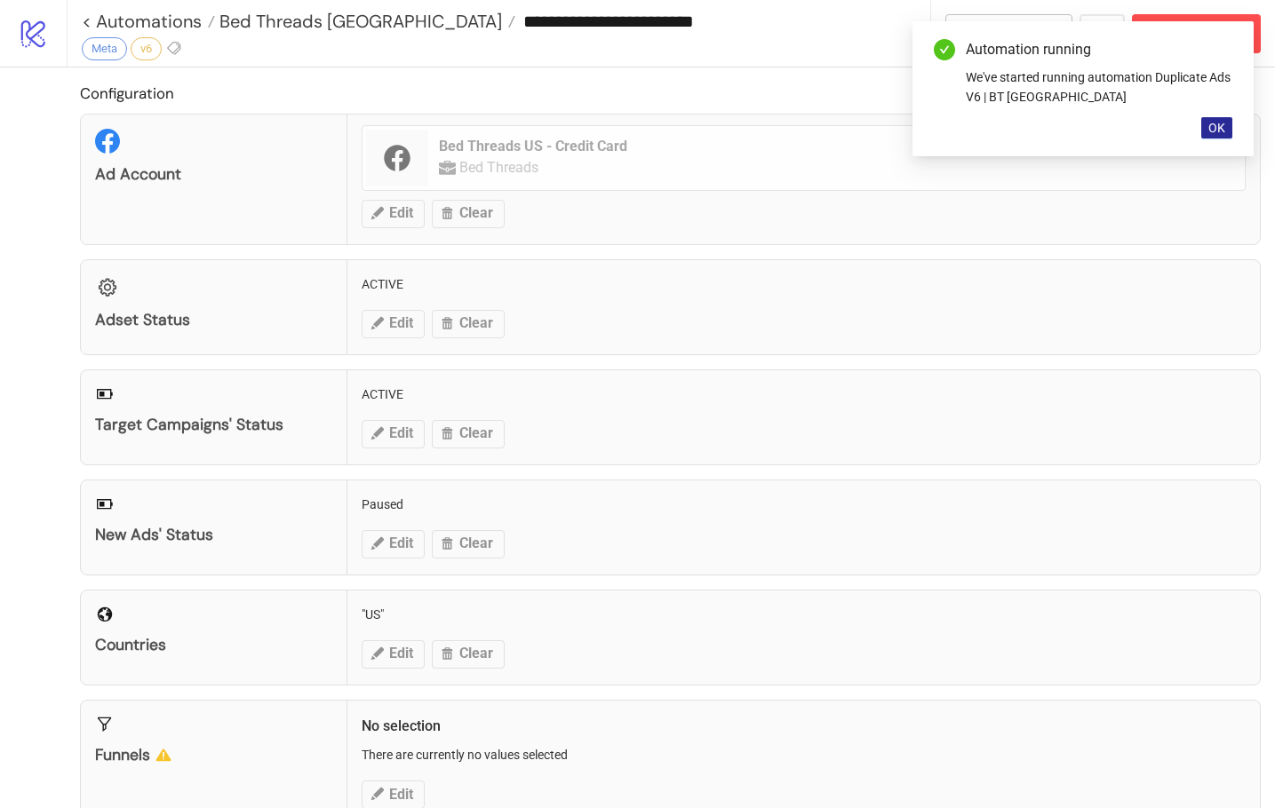
drag, startPoint x: 1223, startPoint y: 117, endPoint x: 1273, endPoint y: 139, distance: 54.5
click at [1224, 118] on button "OK" at bounding box center [1216, 127] width 31 height 21
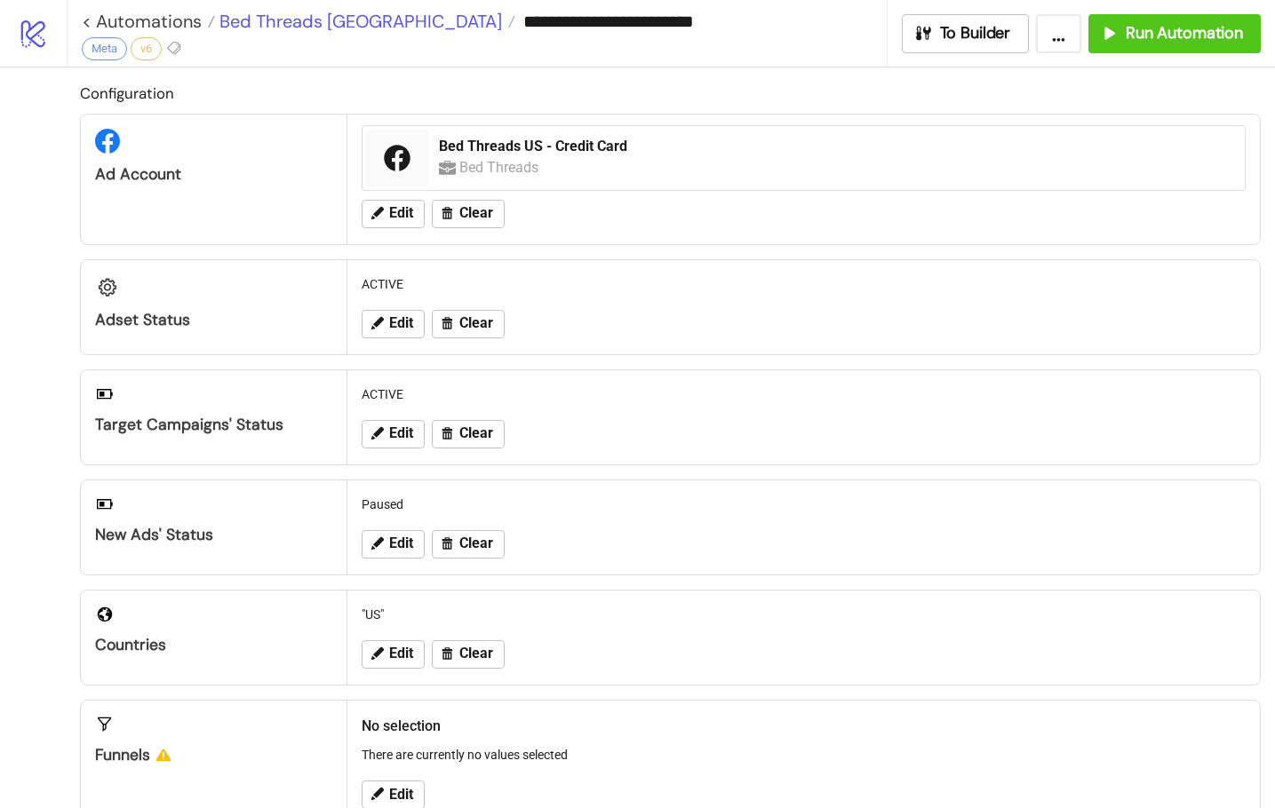
click at [308, 20] on span "Bed Threads [GEOGRAPHIC_DATA]" at bounding box center [358, 21] width 287 height 23
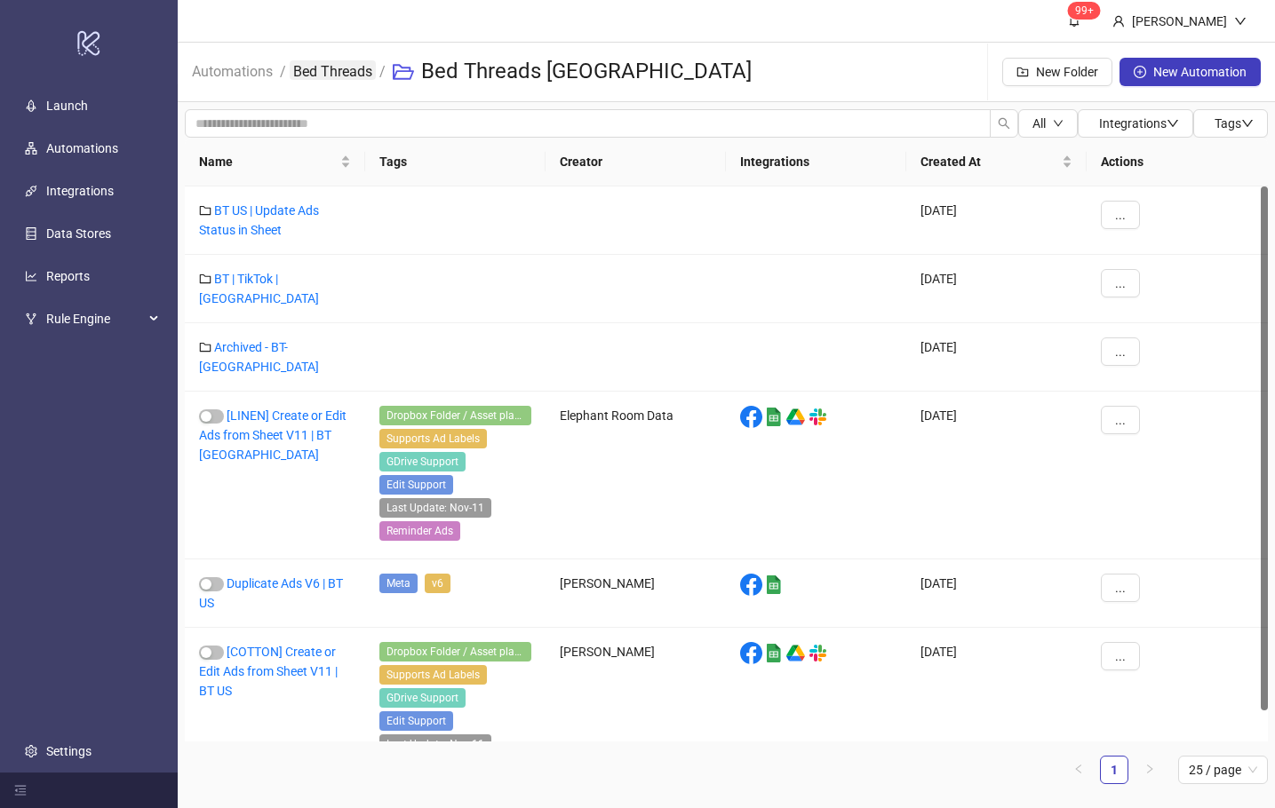
click at [361, 61] on link "Bed Threads" at bounding box center [333, 70] width 86 height 20
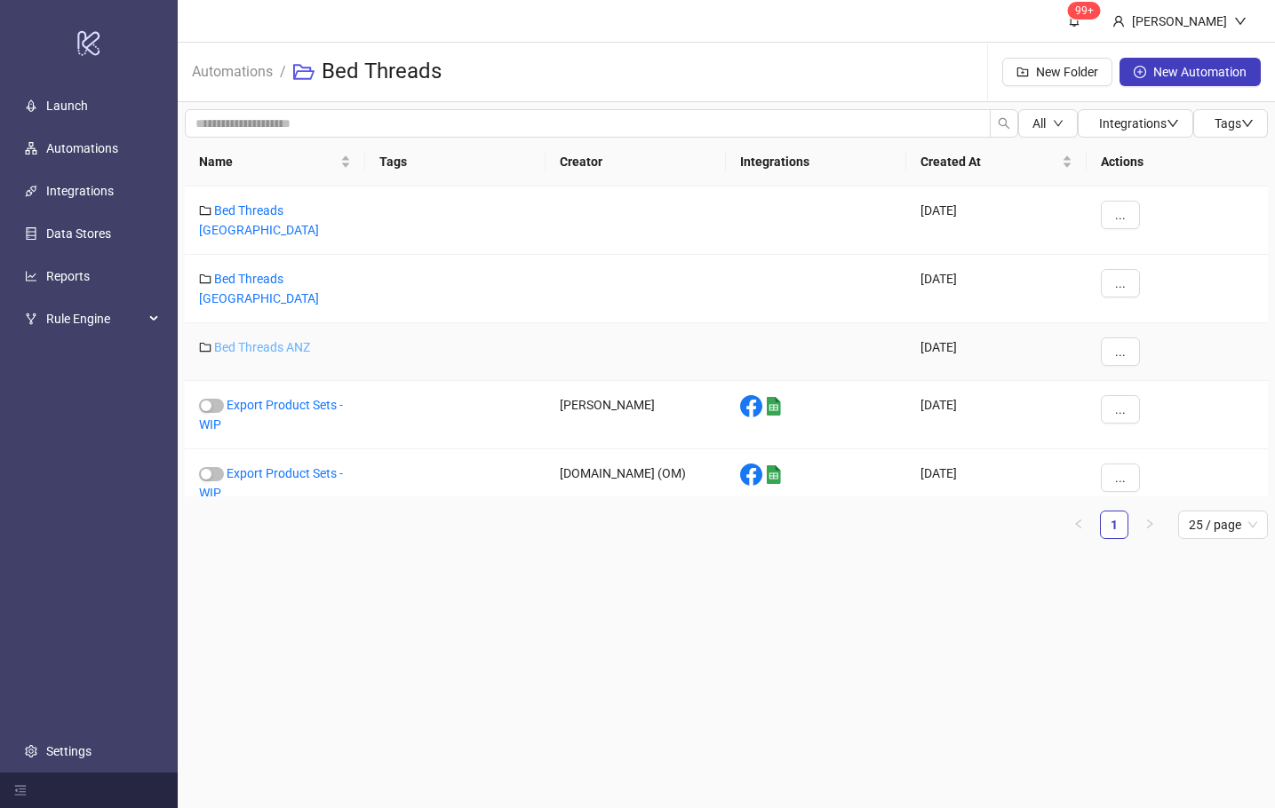
click at [253, 340] on link "Bed Threads ANZ" at bounding box center [262, 347] width 96 height 14
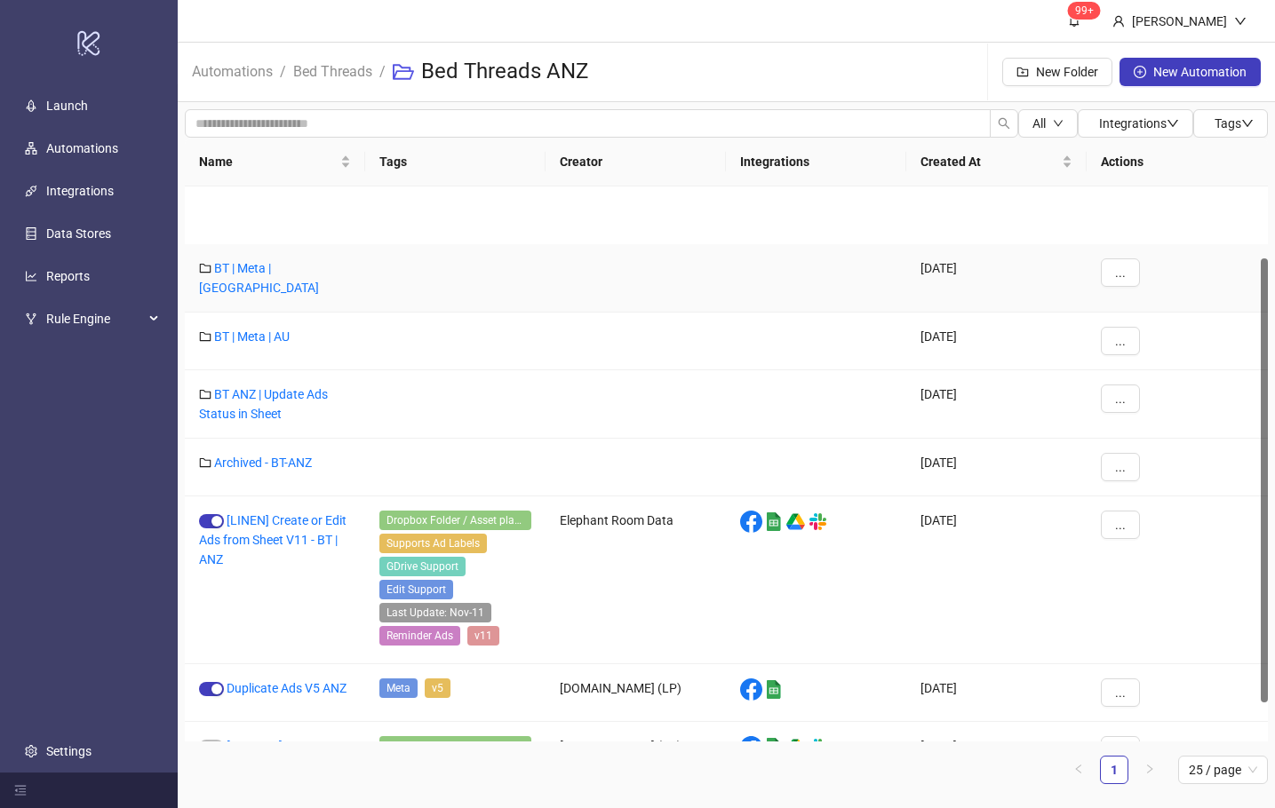
scroll to position [89, 0]
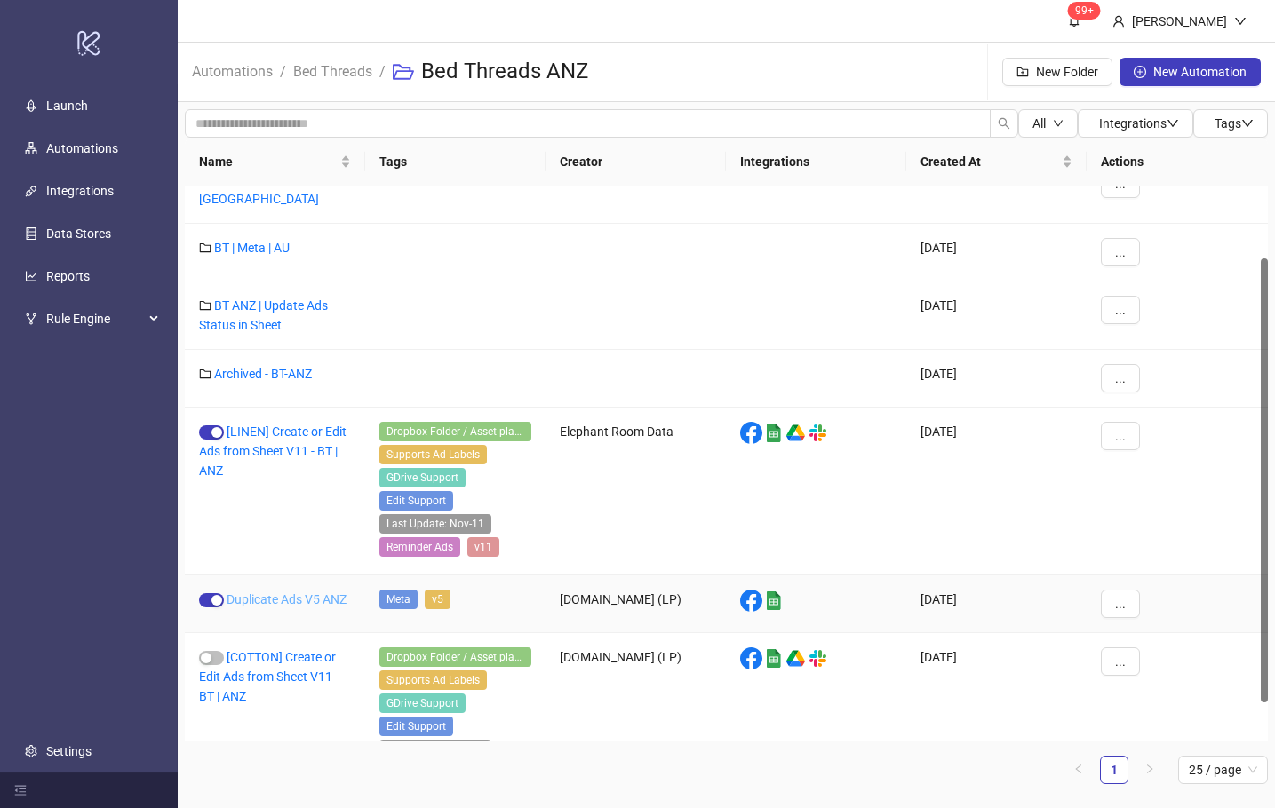
click at [331, 593] on link "Duplicate Ads V5 ANZ" at bounding box center [287, 600] width 120 height 14
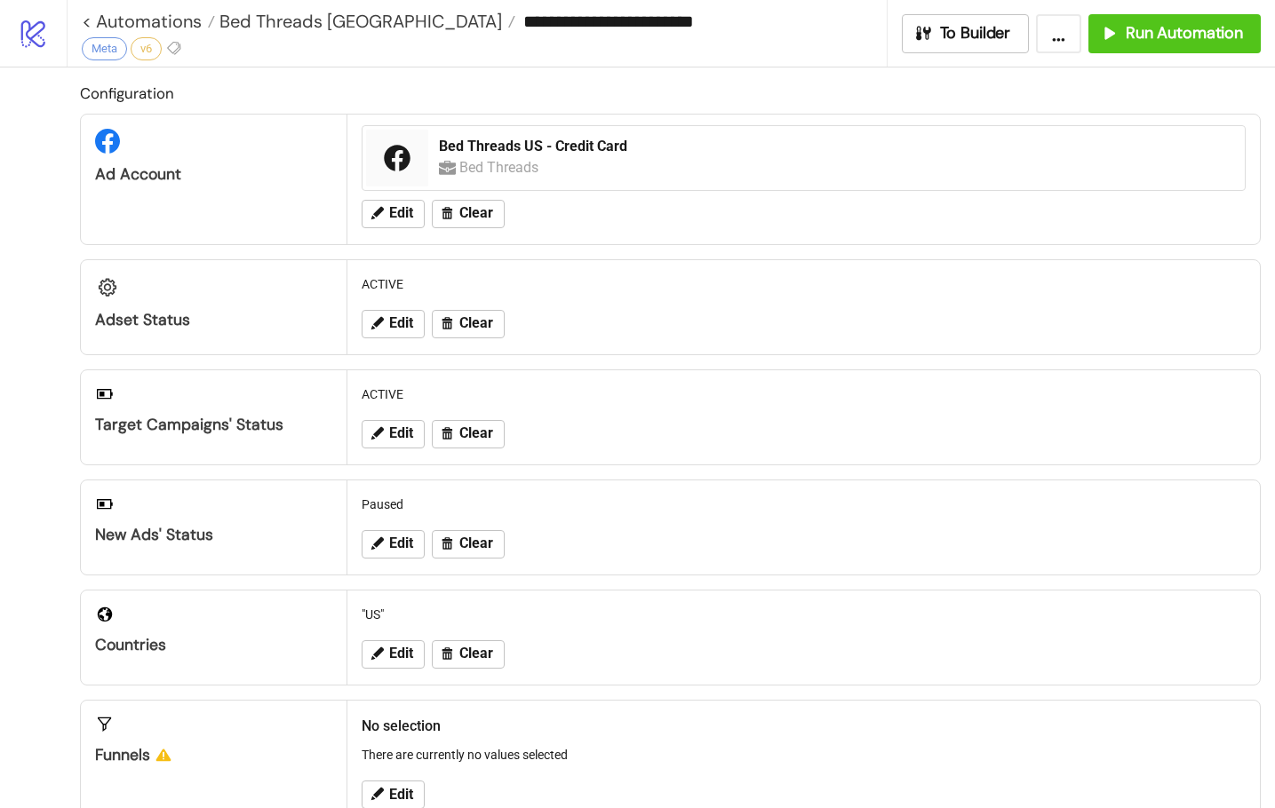
type input "**********"
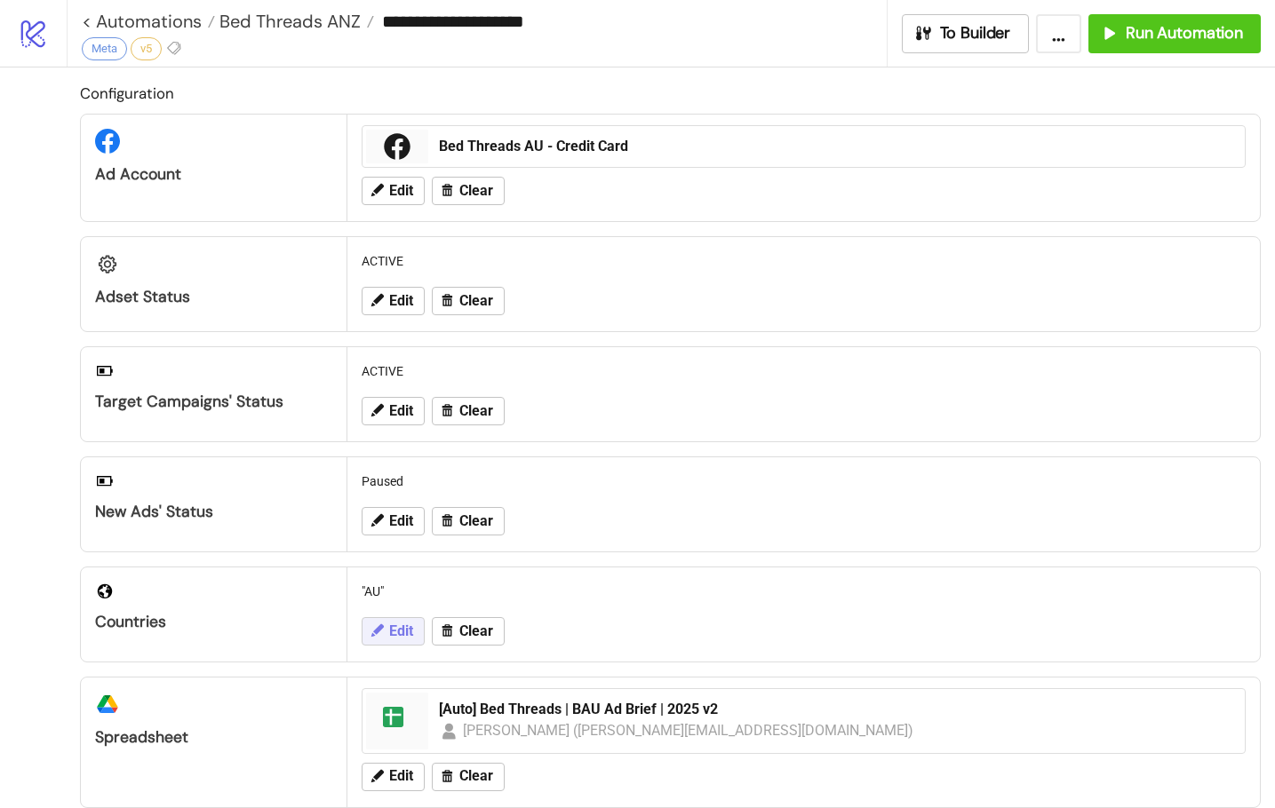
click at [398, 629] on span "Edit" at bounding box center [401, 632] width 24 height 16
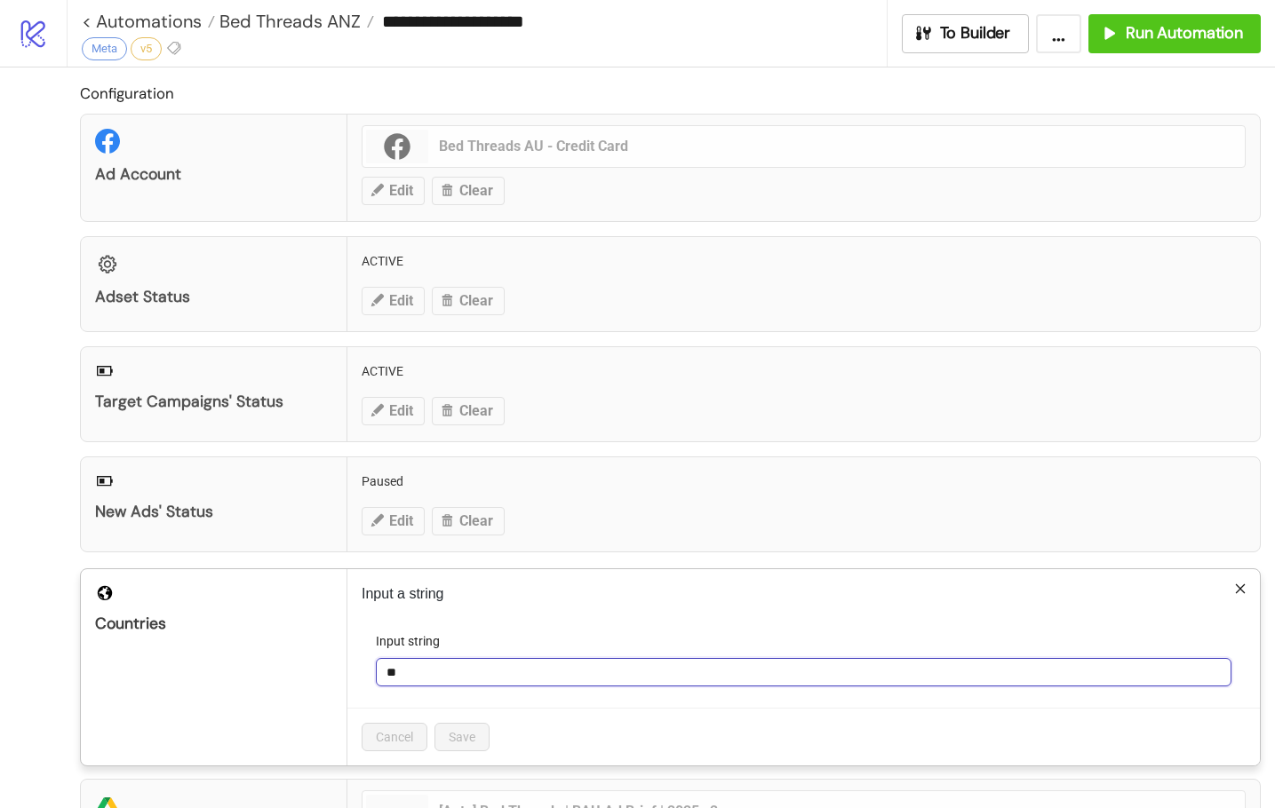
click at [412, 680] on input "**" at bounding box center [803, 672] width 855 height 28
type input "*****"
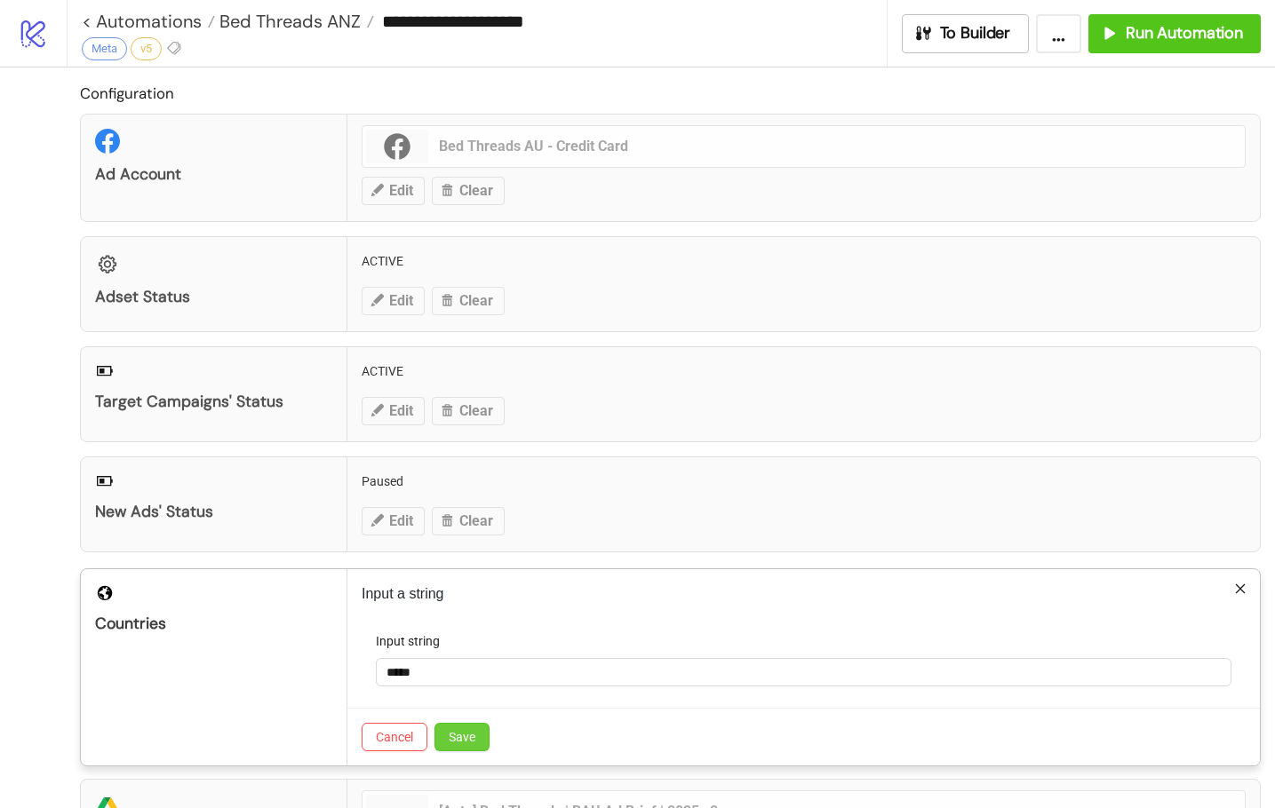
click at [470, 743] on span "Save" at bounding box center [462, 737] width 27 height 14
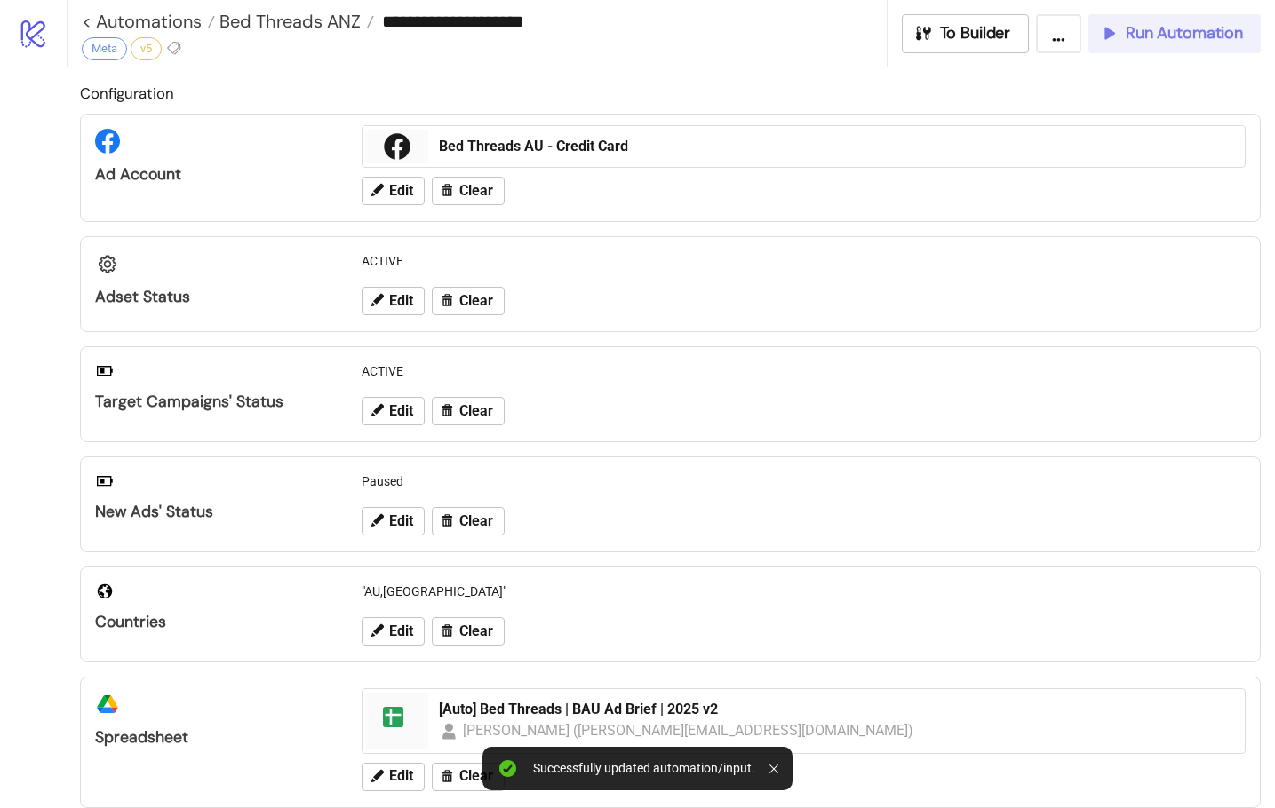
click at [1133, 36] on span "Run Automation" at bounding box center [1184, 33] width 117 height 20
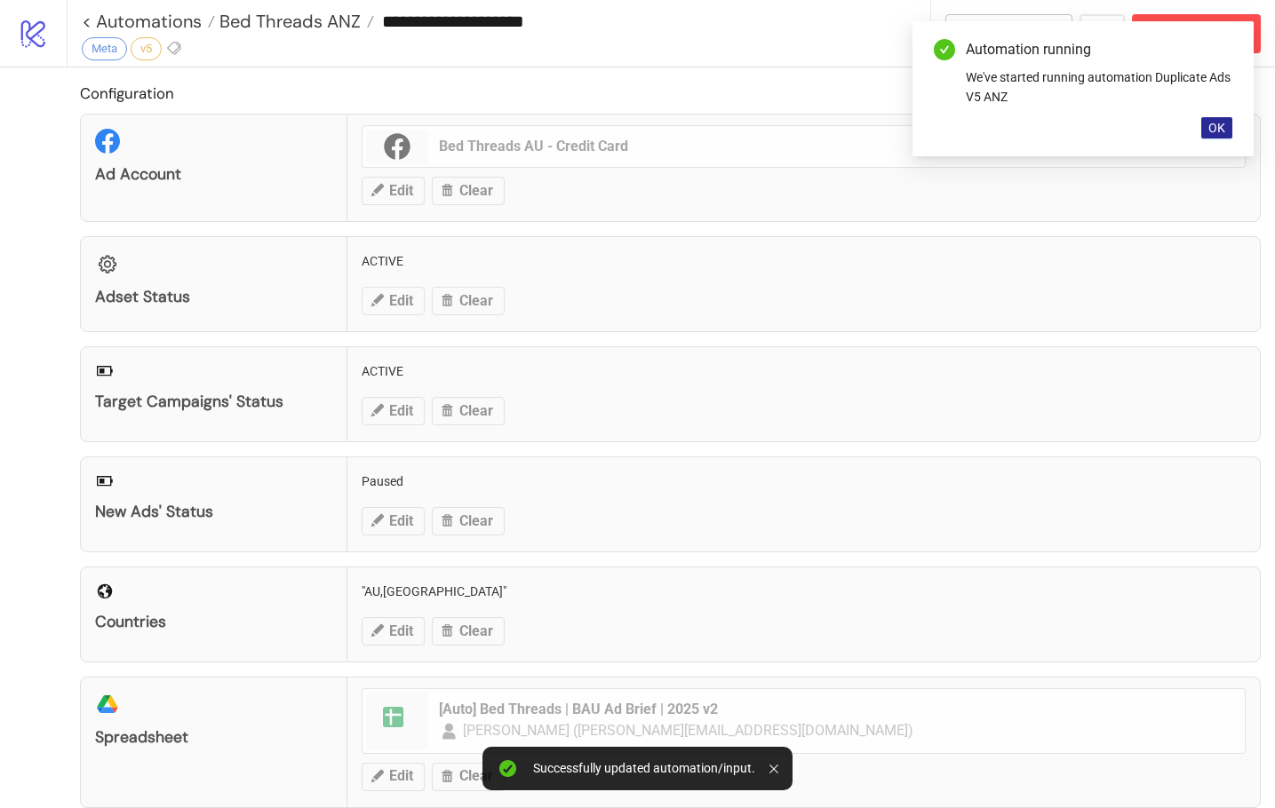
click at [1205, 133] on button "OK" at bounding box center [1216, 127] width 31 height 21
